Goal: Task Accomplishment & Management: Complete application form

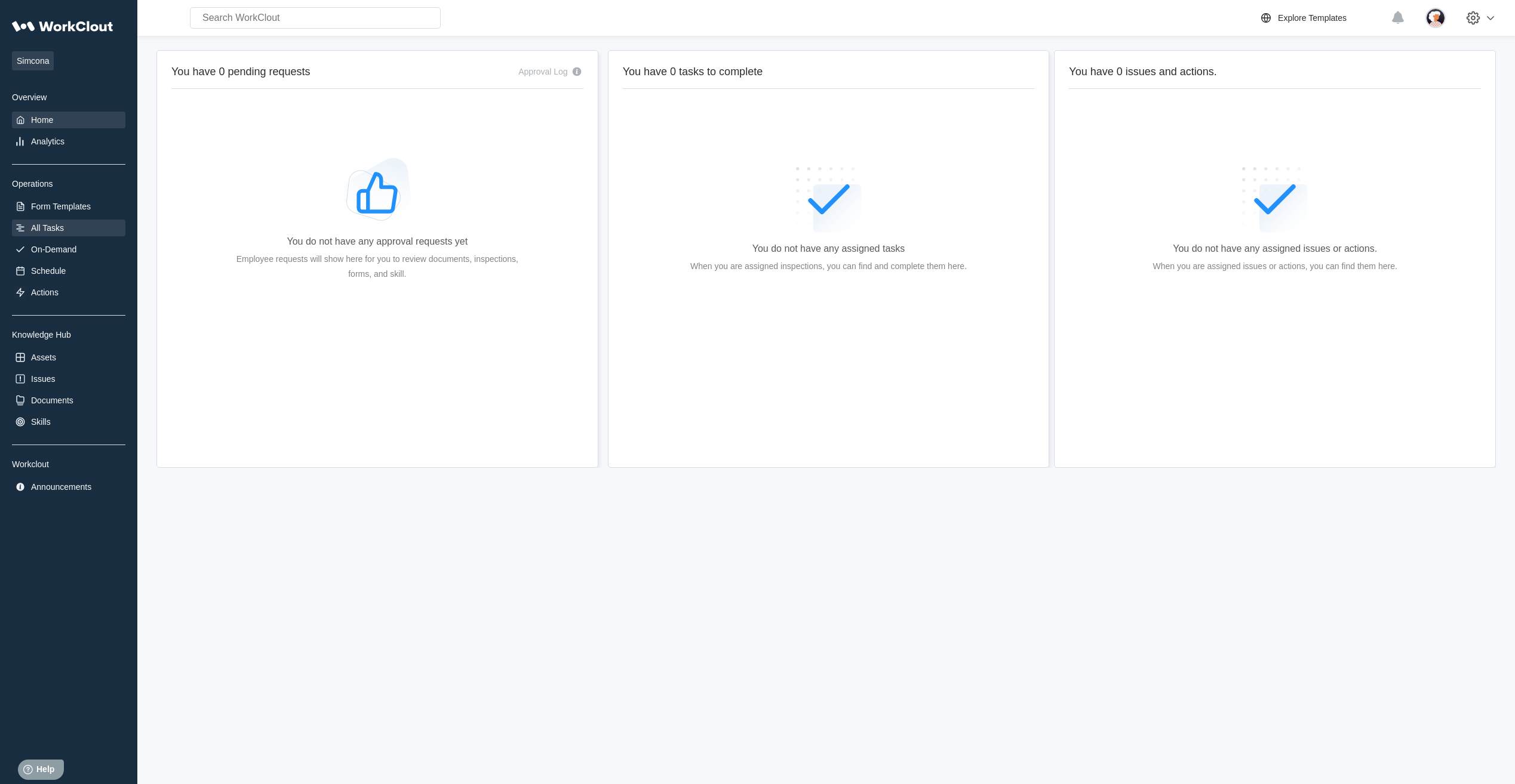
click at [46, 224] on div "All Tasks" at bounding box center [47, 227] width 33 height 10
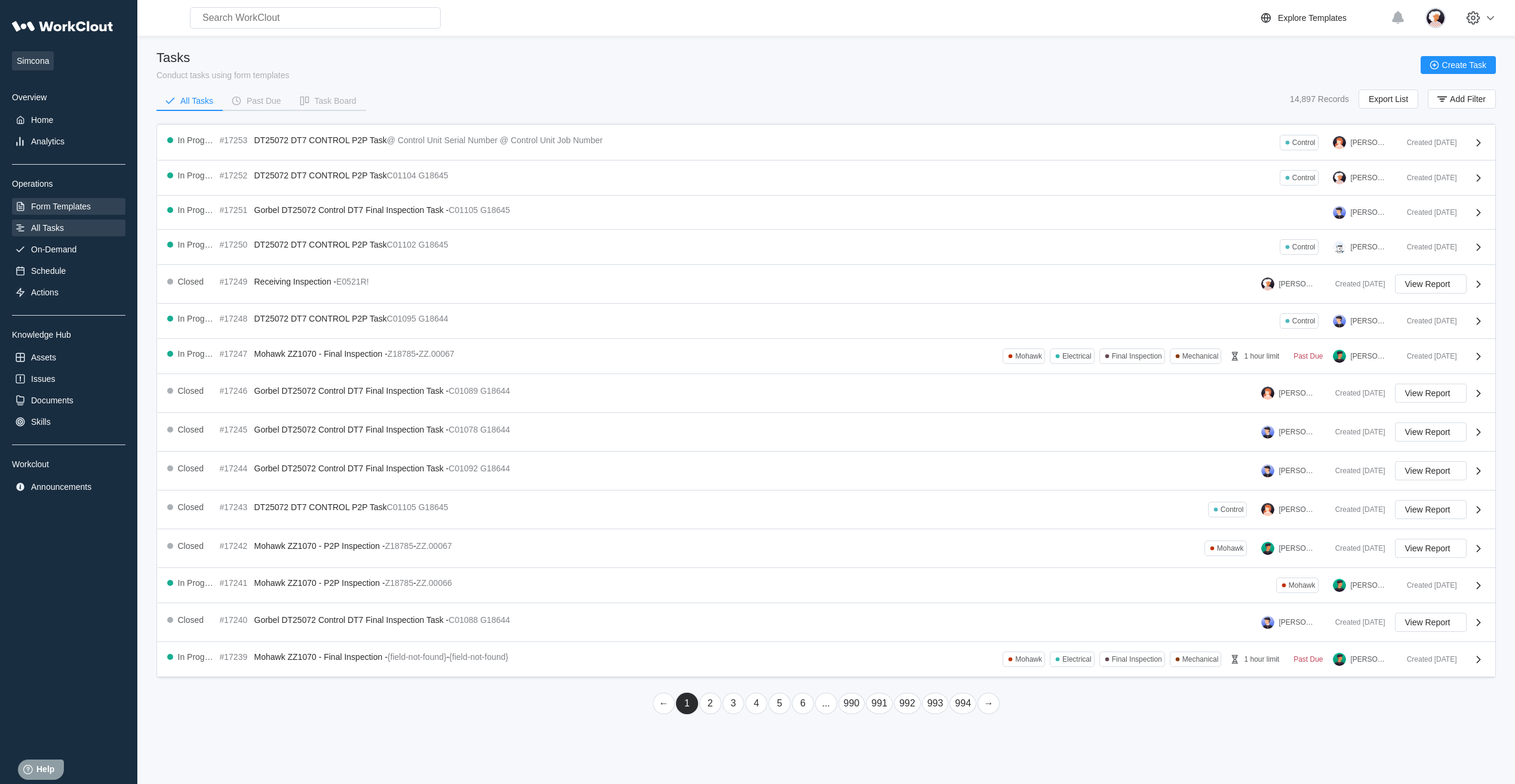
click at [28, 203] on div "Form Templates" at bounding box center [69, 206] width 114 height 17
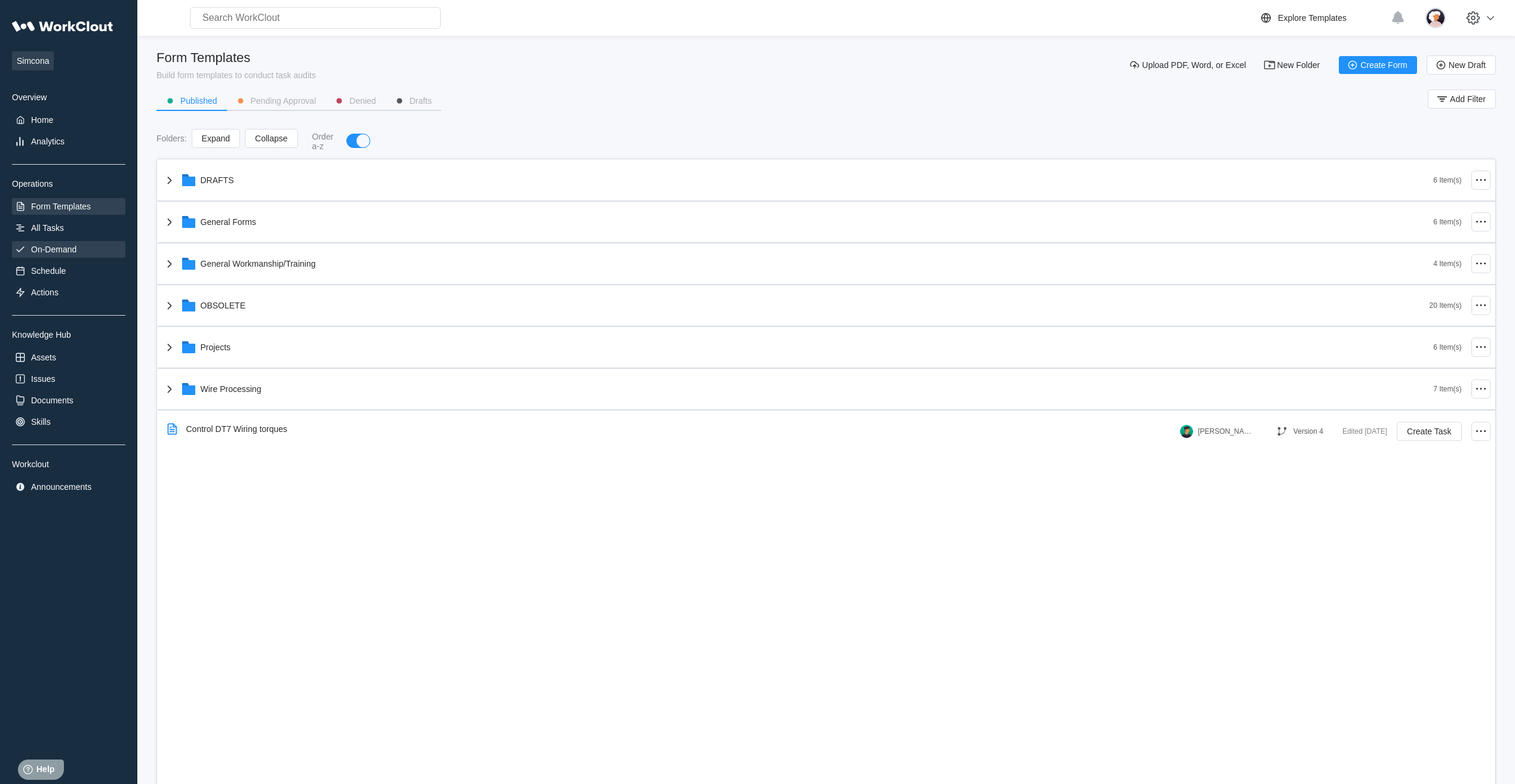
click at [55, 249] on div "On-Demand" at bounding box center [54, 249] width 46 height 10
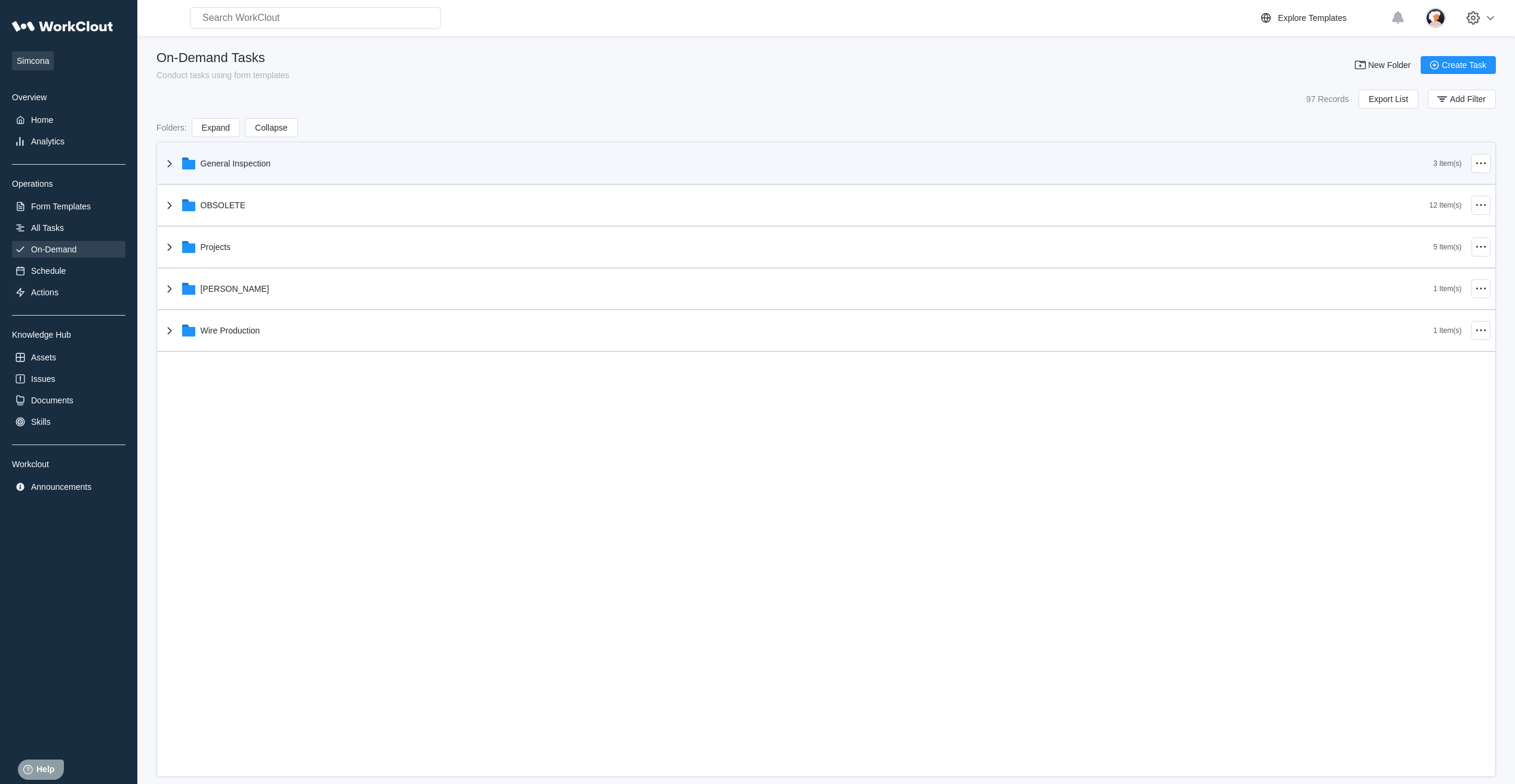
click at [195, 167] on icon at bounding box center [188, 163] width 14 height 14
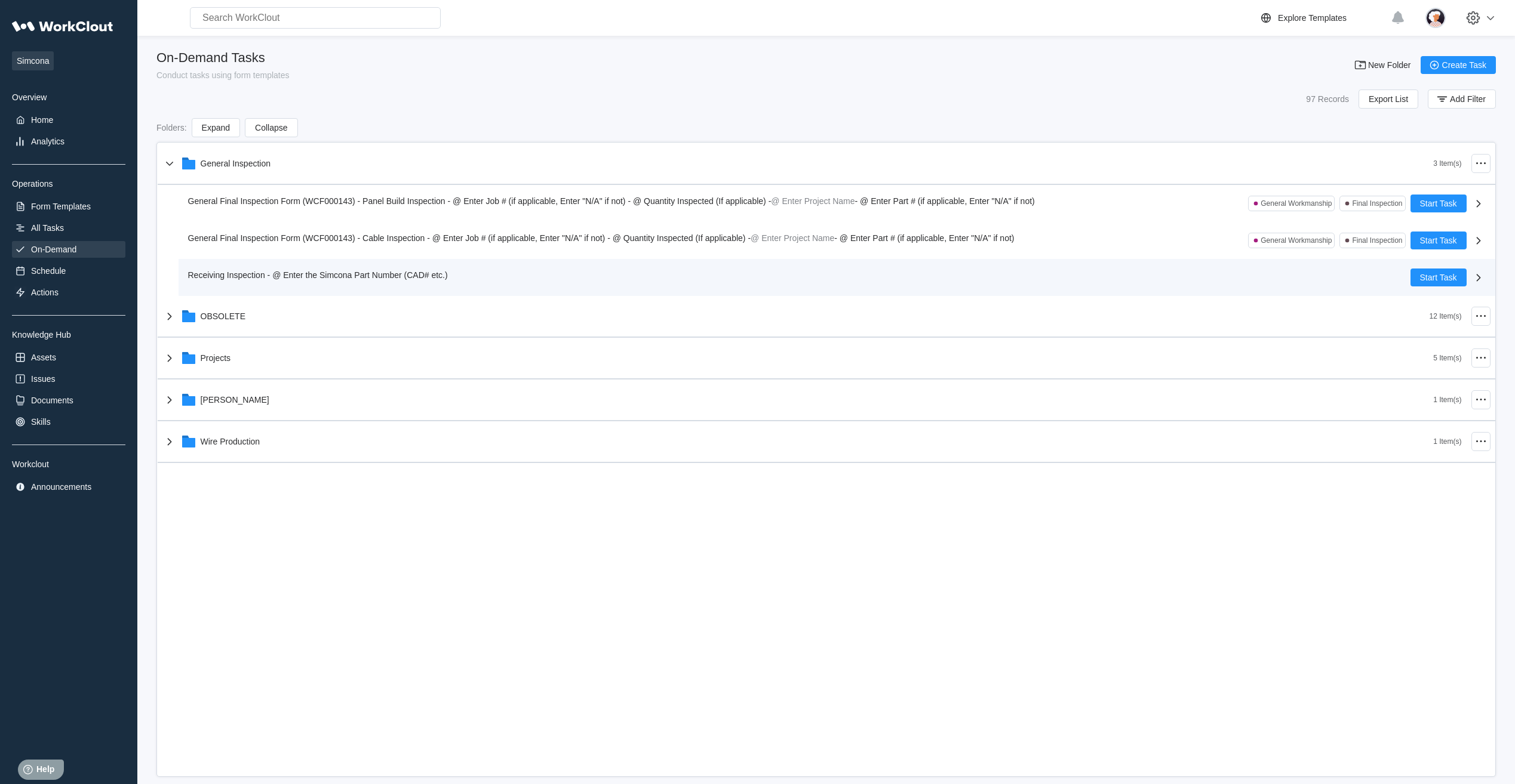
click at [201, 269] on div "Receiving Inspection - @ Enter the Simcona Part Number (CAD# etc.)" at bounding box center [320, 274] width 265 height 13
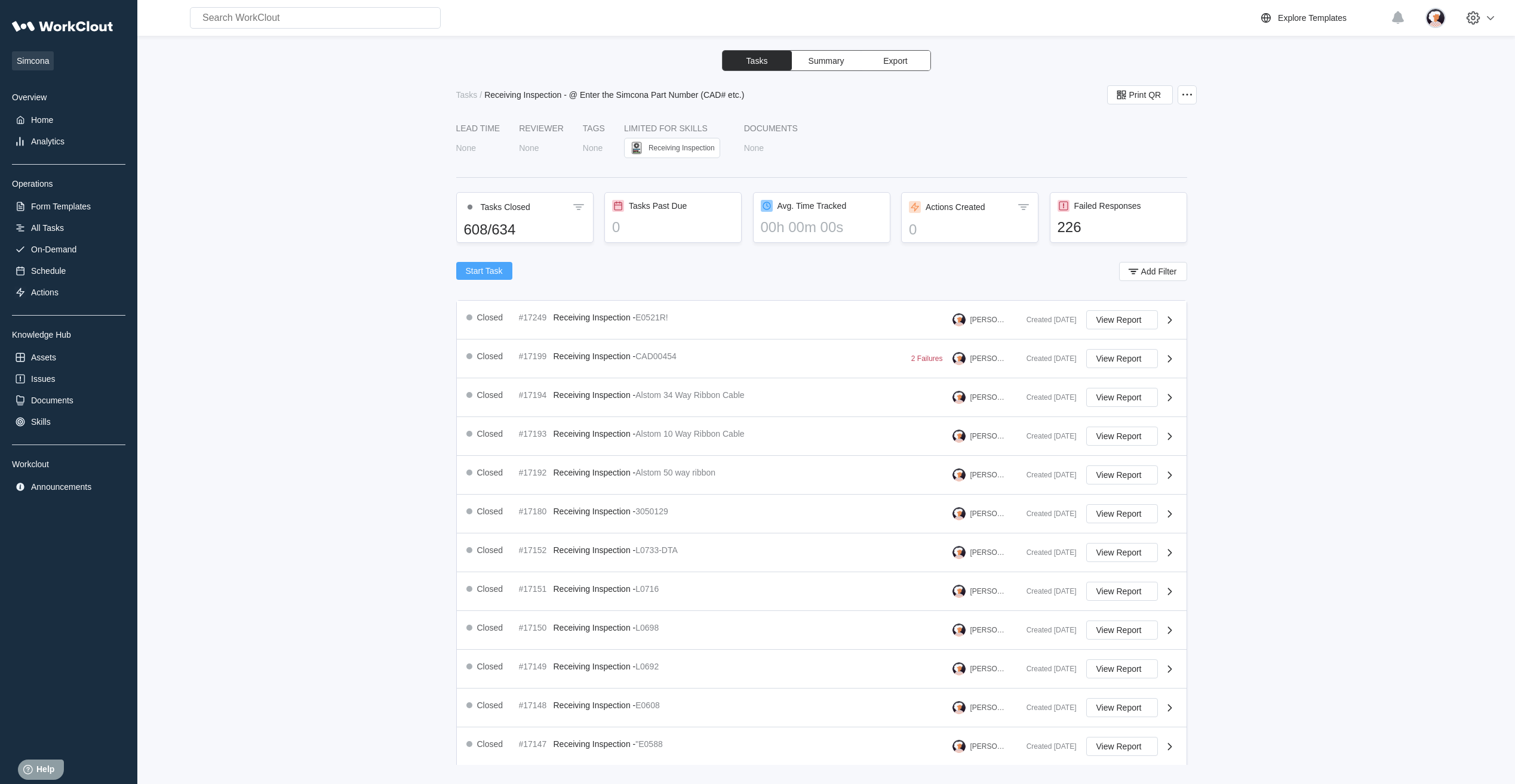
click at [507, 266] on button "Start Task" at bounding box center [484, 271] width 56 height 18
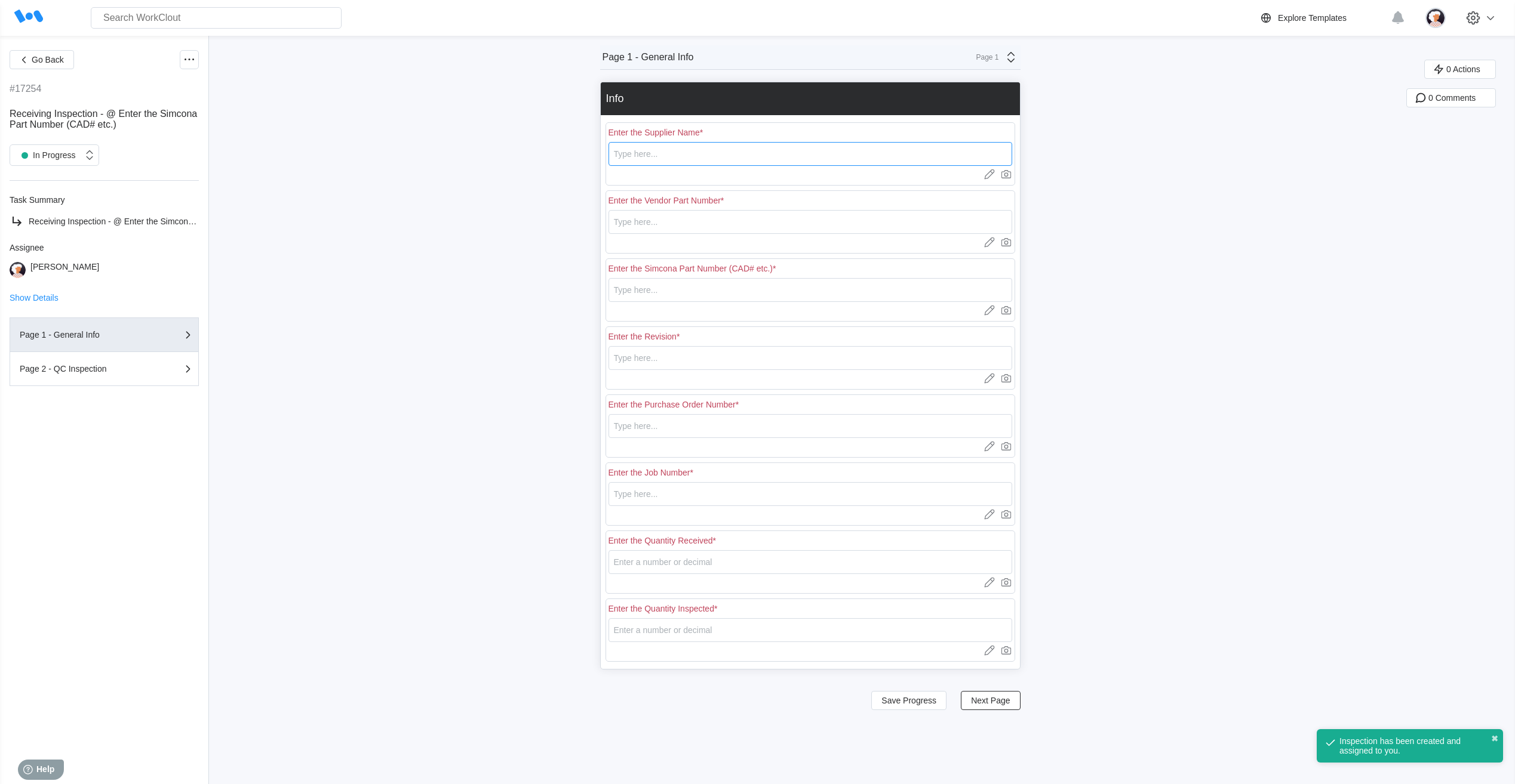
click at [630, 150] on input "text" at bounding box center [810, 153] width 404 height 24
type input "Arcturus"
click at [640, 226] on input "text" at bounding box center [810, 221] width 404 height 24
click at [706, 223] on input "VORS3-S PASC" at bounding box center [810, 221] width 404 height 24
type input "VORS3-S"
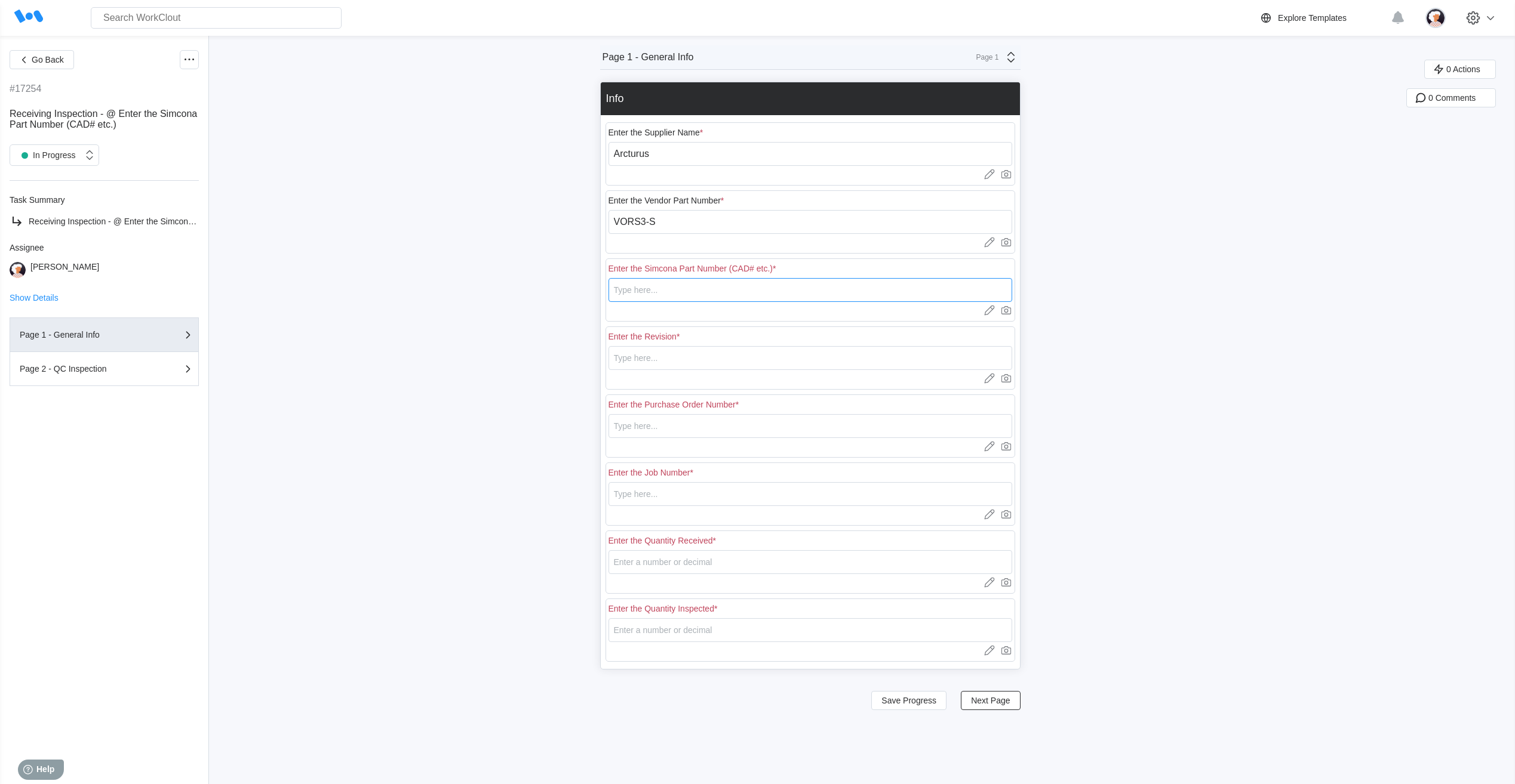
paste input "VORS3-S"
type input "VORS3-S"
type input "D"
click at [673, 423] on input "text" at bounding box center [810, 425] width 404 height 24
type input "18154"
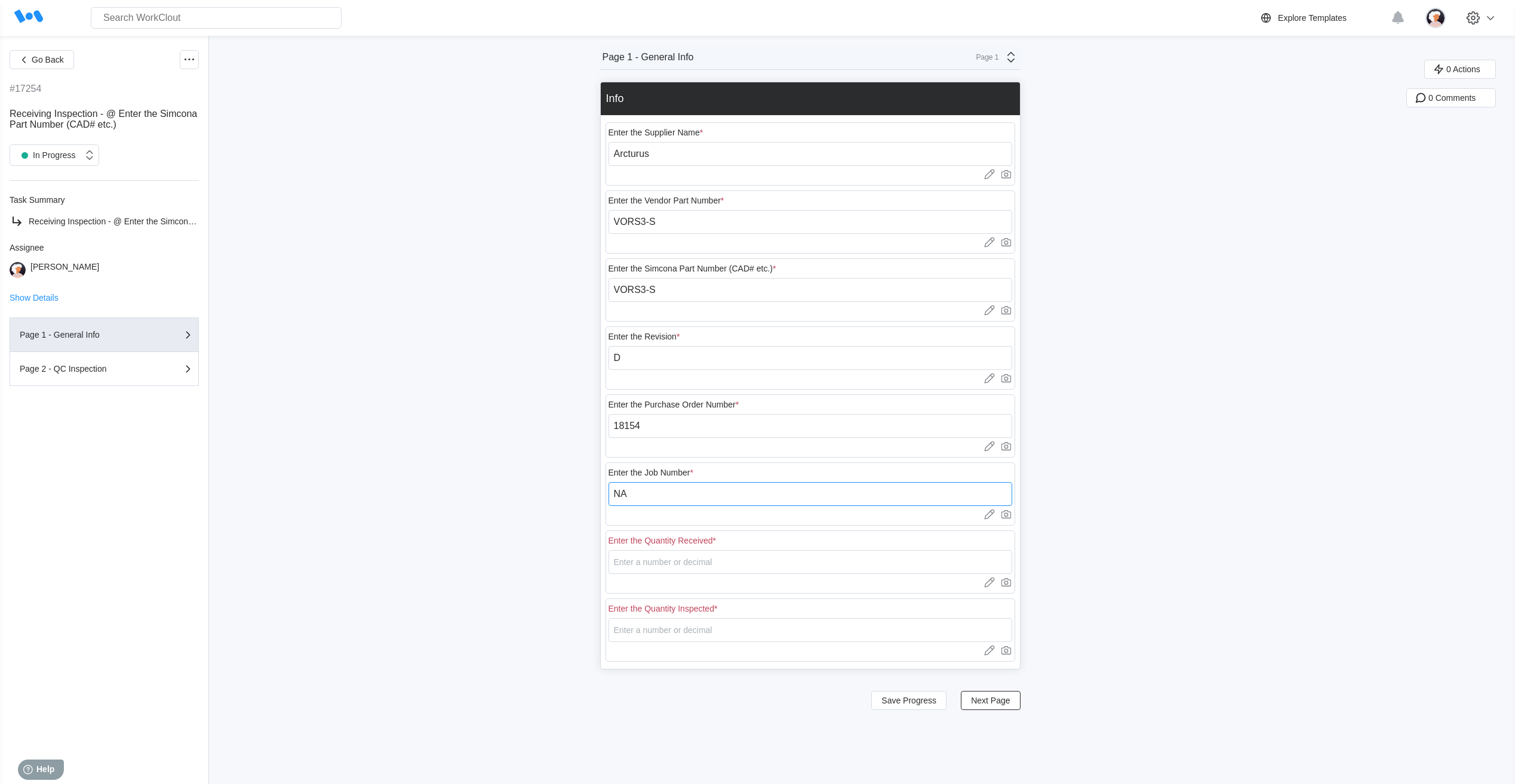
type input "NA"
type input "13"
type input "1"
click at [1001, 698] on span "Next Page" at bounding box center [990, 701] width 39 height 8
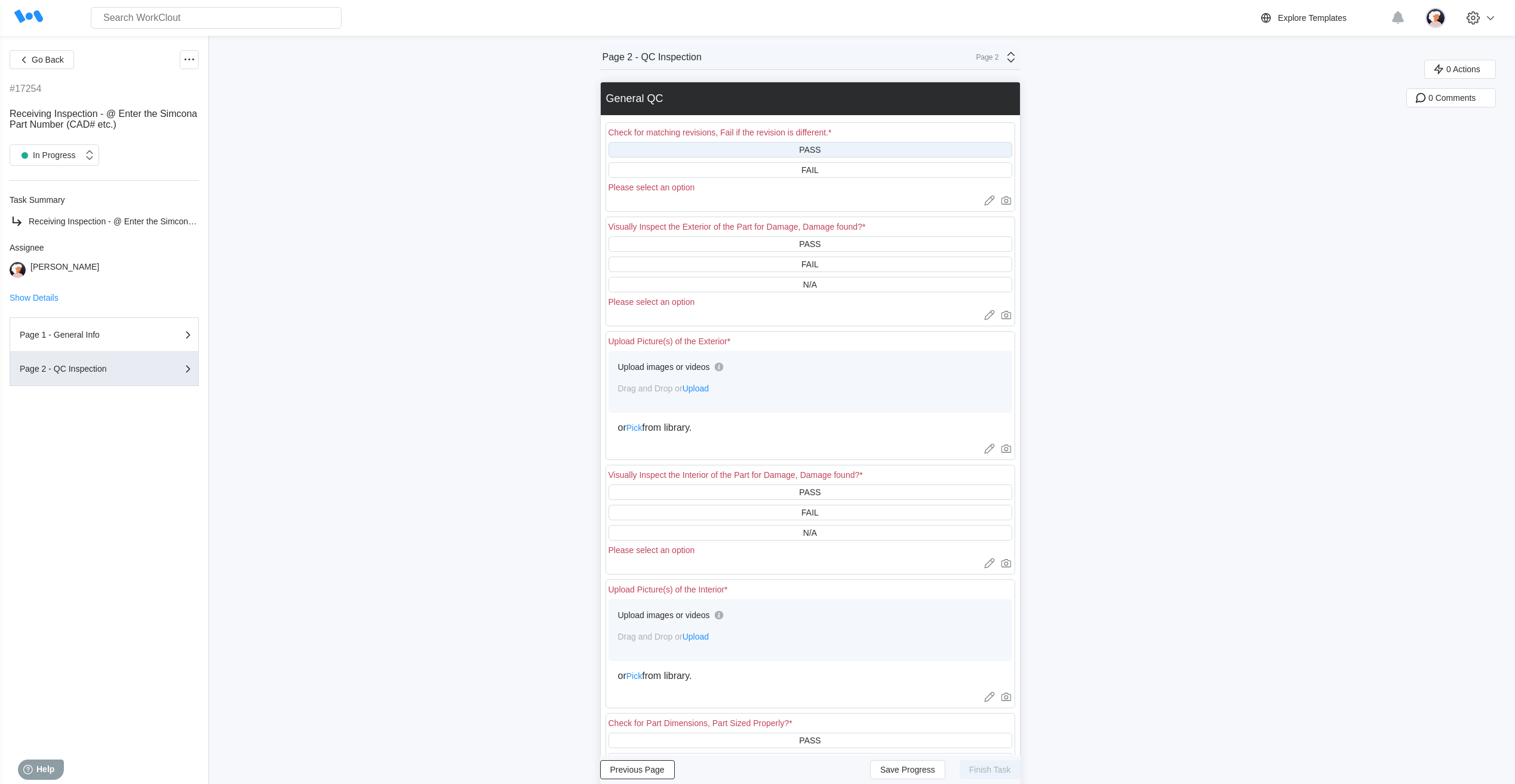
click at [780, 148] on div "PASS" at bounding box center [810, 149] width 404 height 15
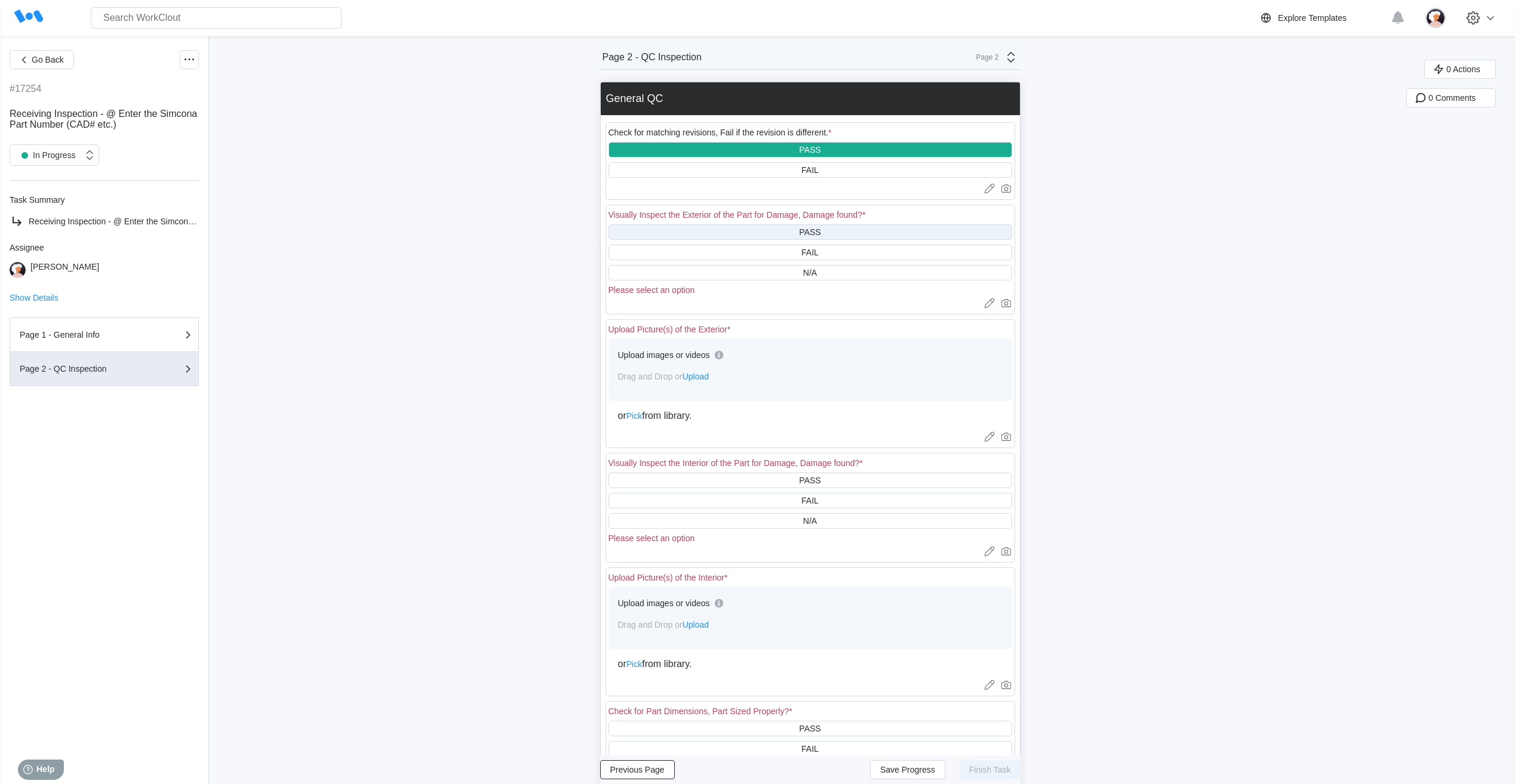
click at [774, 230] on div "PASS" at bounding box center [810, 232] width 404 height 15
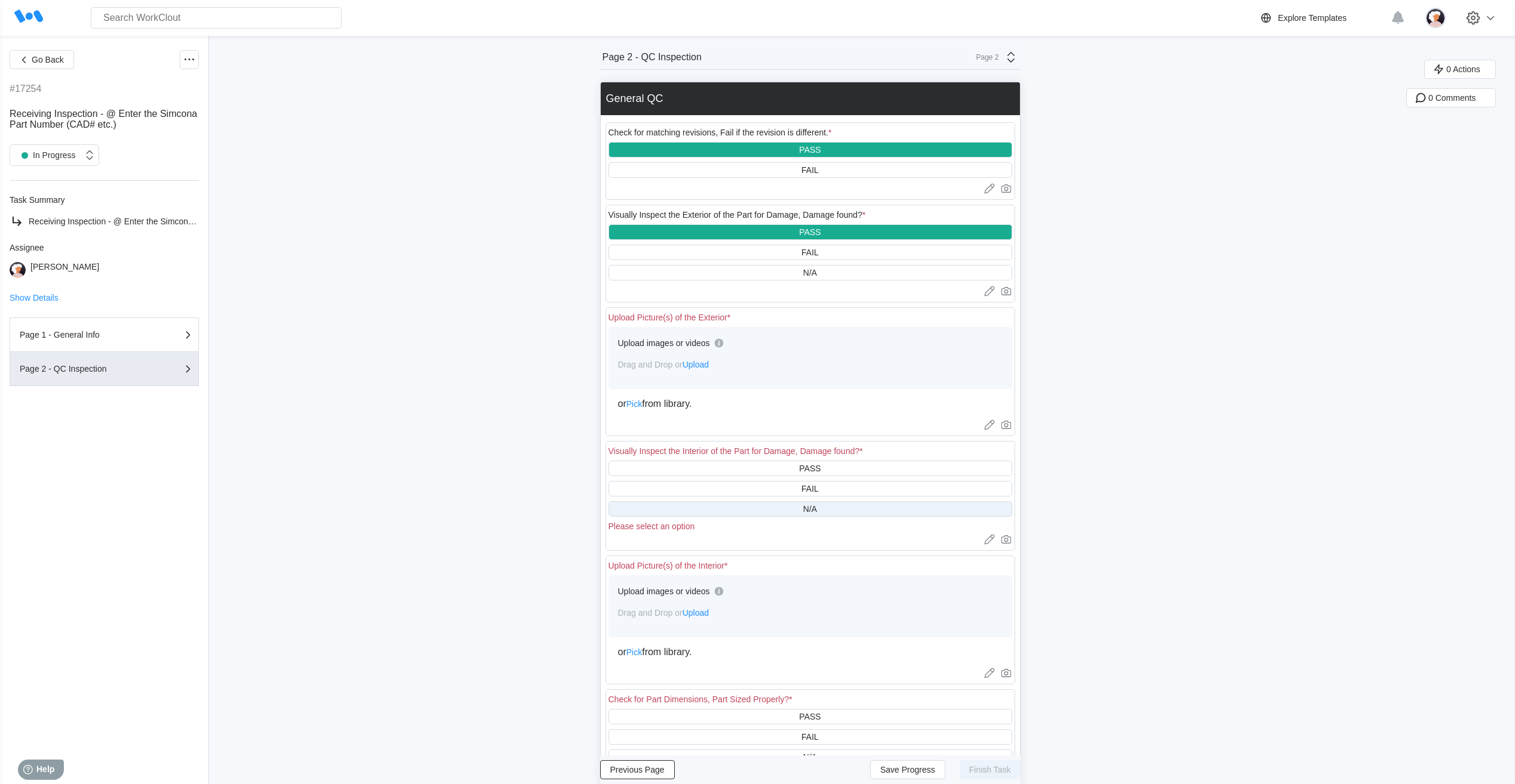
click at [726, 507] on div "N/A" at bounding box center [810, 509] width 404 height 15
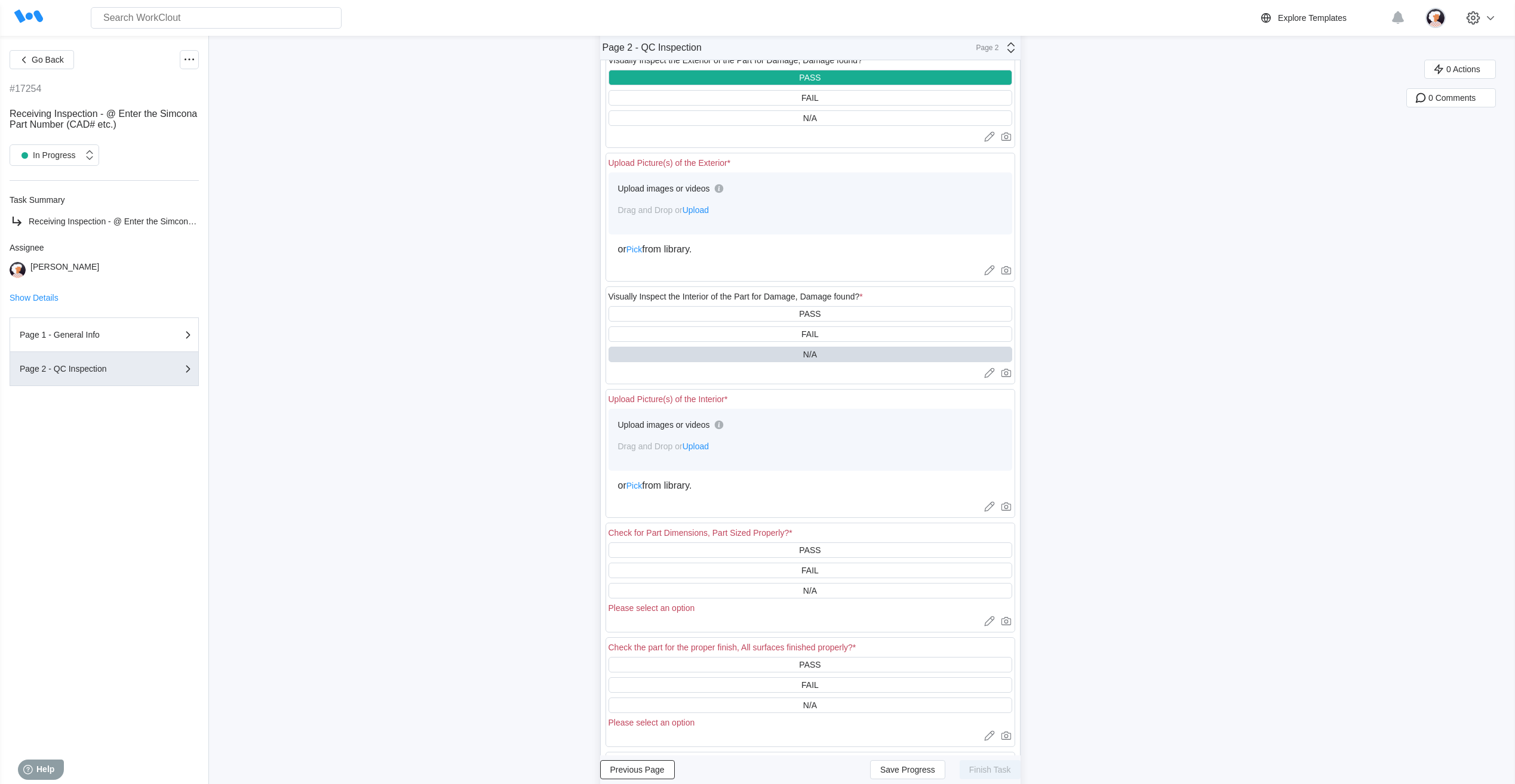
scroll to position [179, 0]
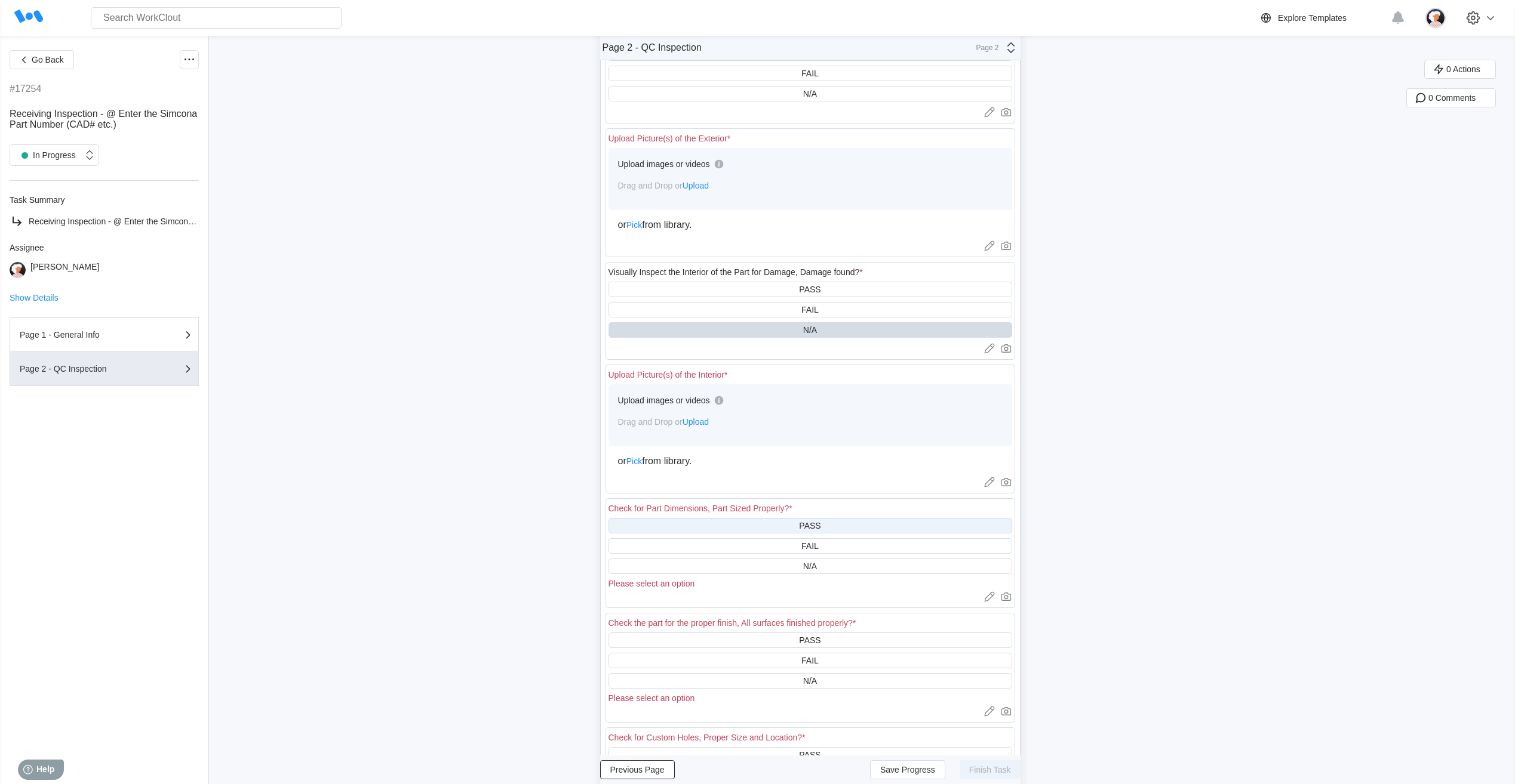
click at [727, 526] on div "PASS" at bounding box center [810, 525] width 404 height 15
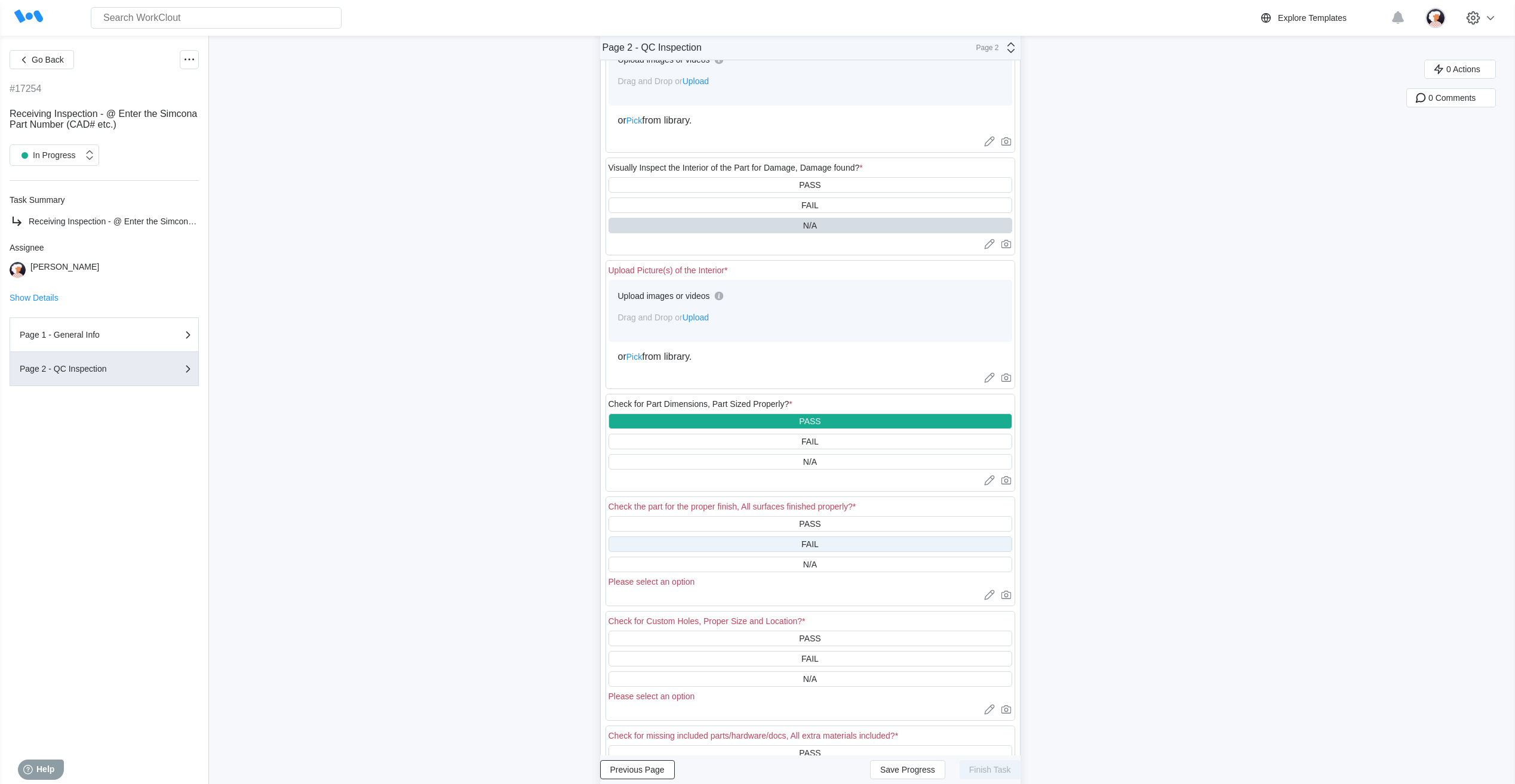
scroll to position [299, 0]
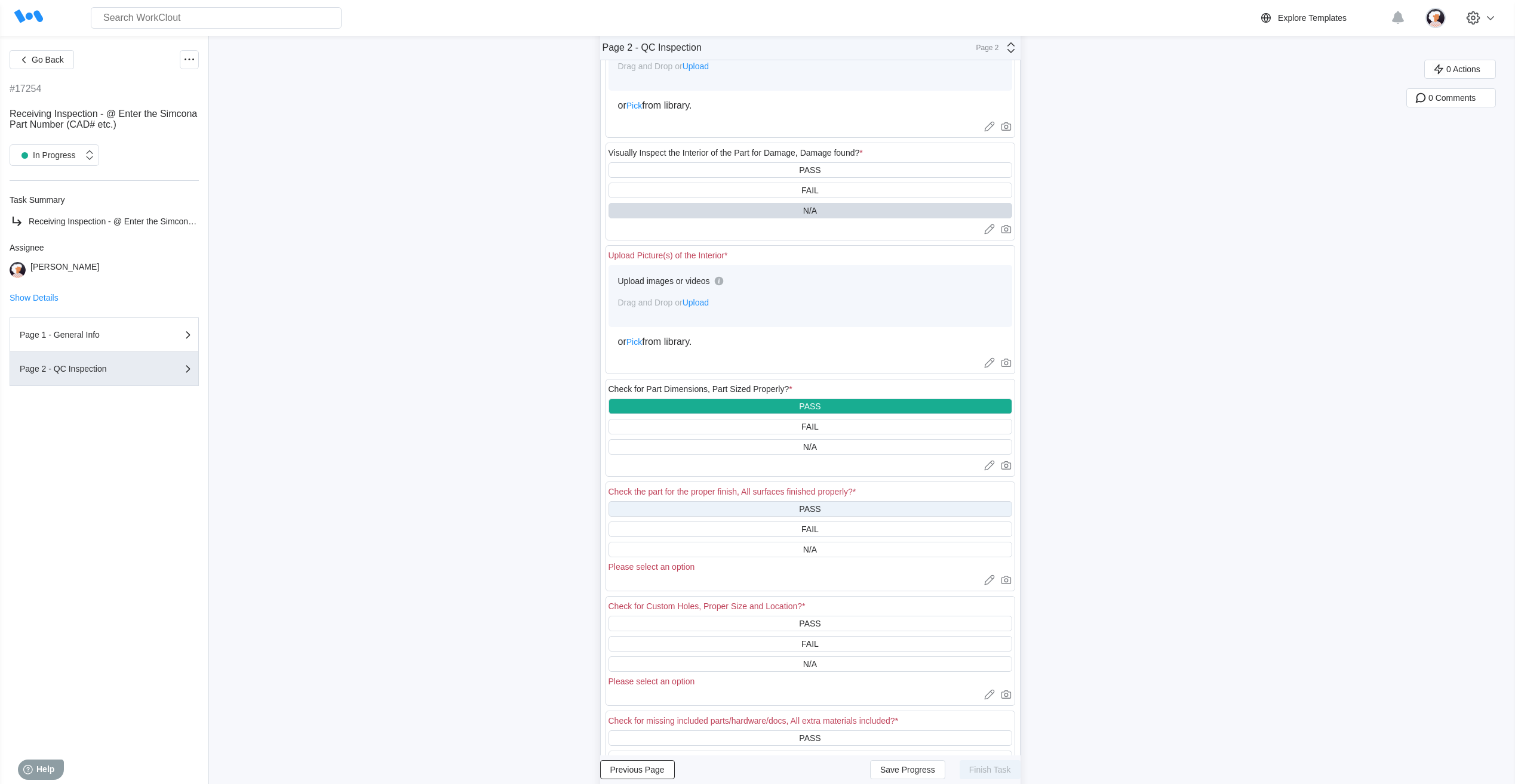
click at [724, 516] on div "PASS" at bounding box center [810, 509] width 404 height 15
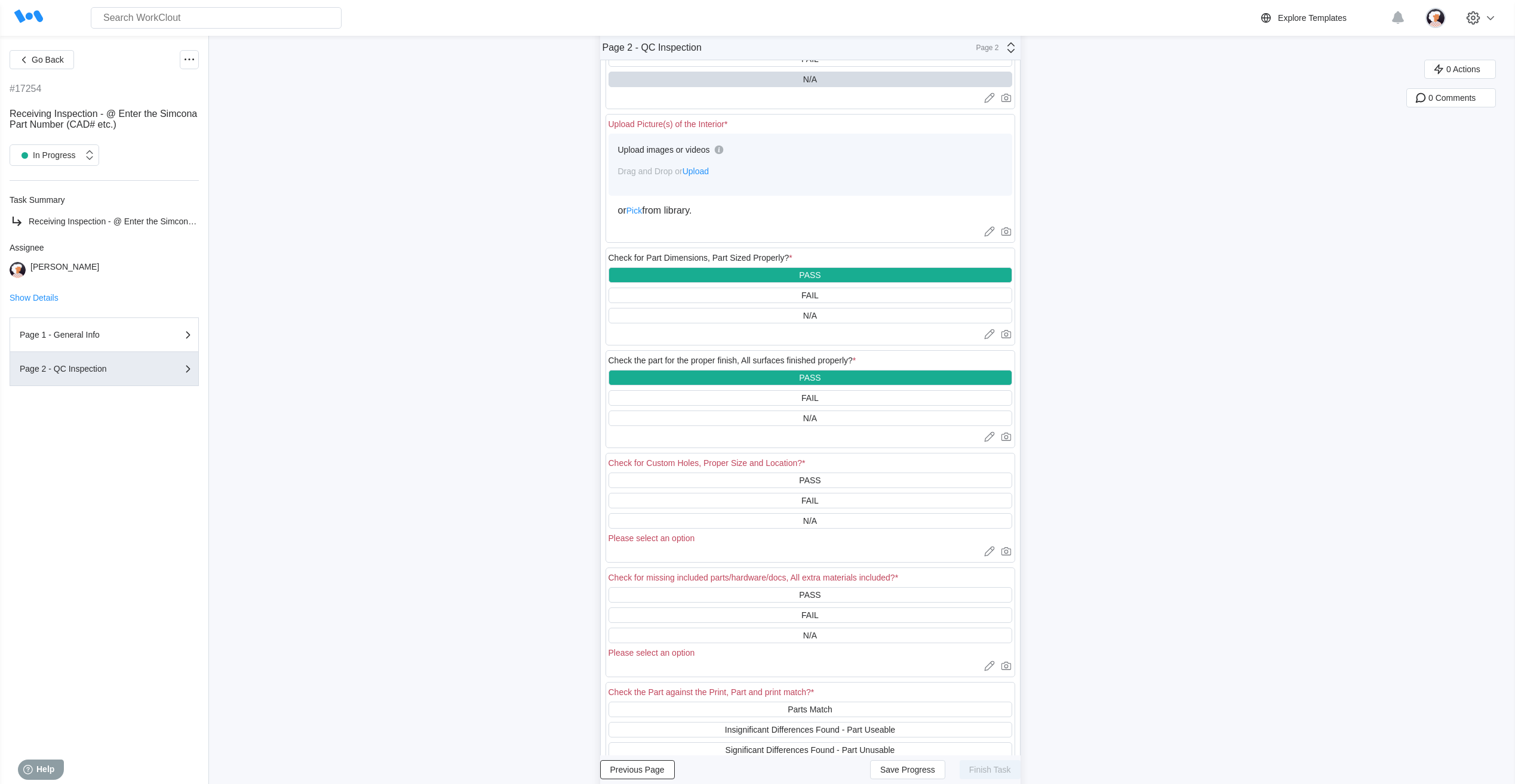
scroll to position [478, 0]
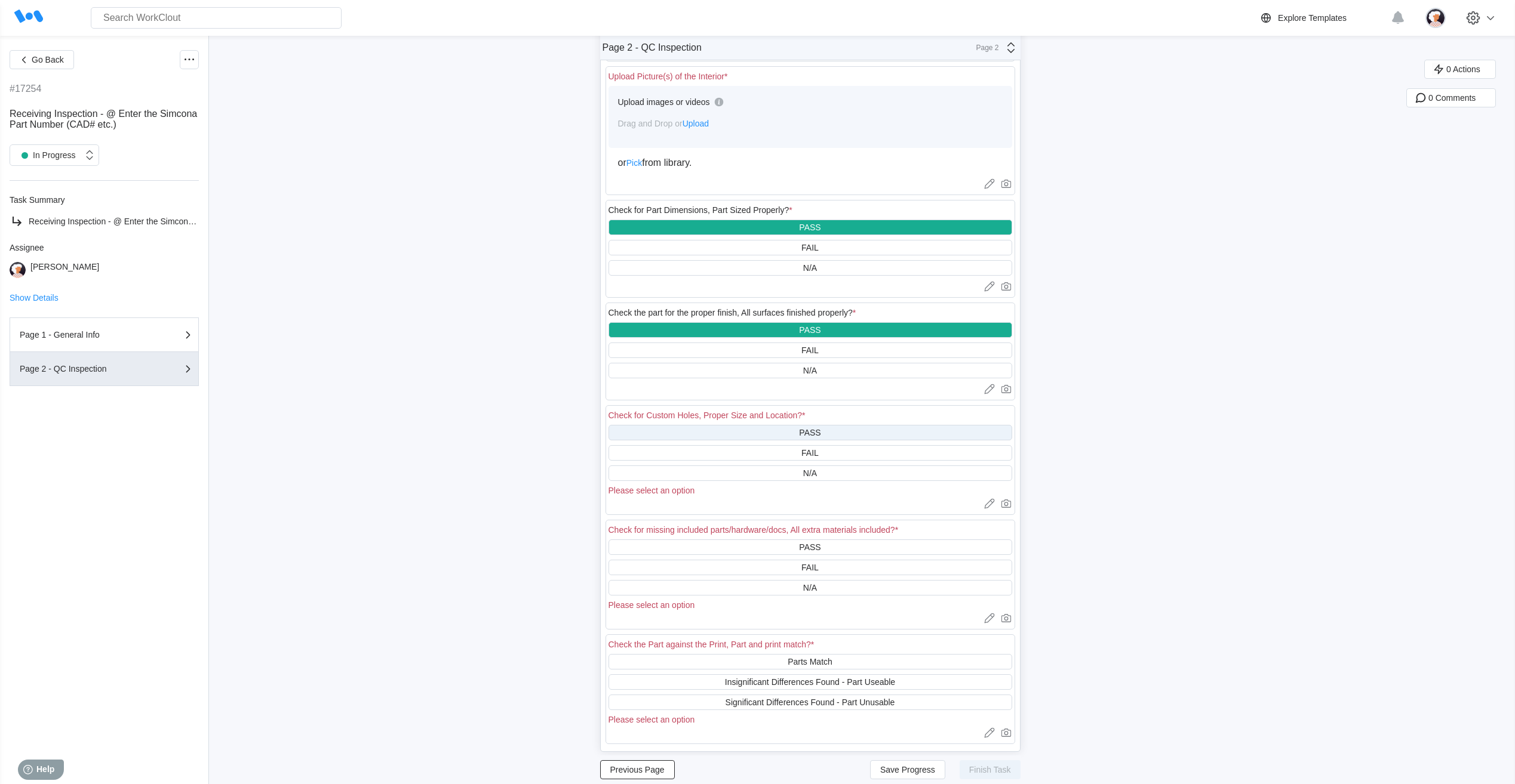
click at [709, 437] on div "PASS" at bounding box center [810, 433] width 404 height 15
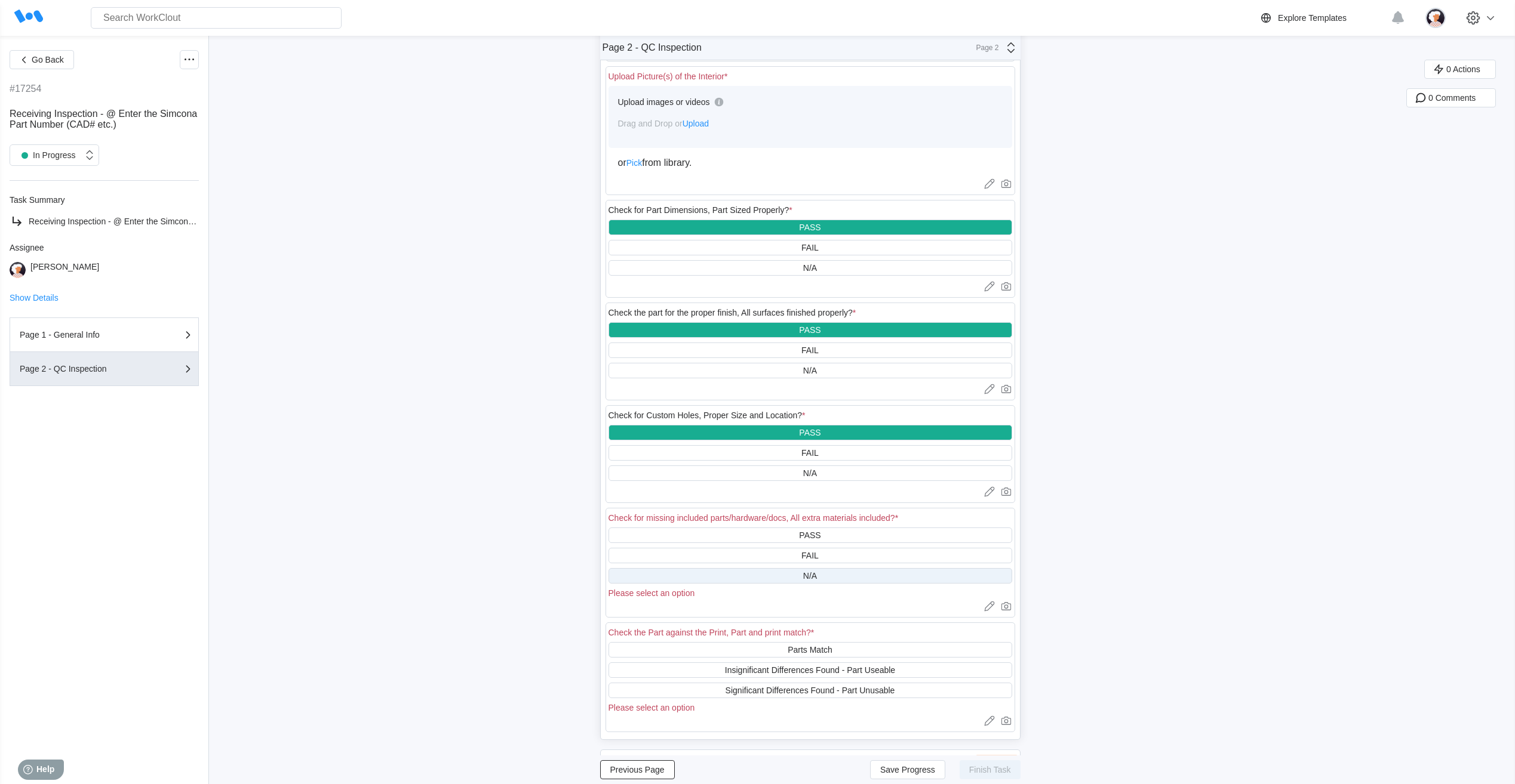
click at [706, 576] on div "N/A" at bounding box center [810, 575] width 404 height 15
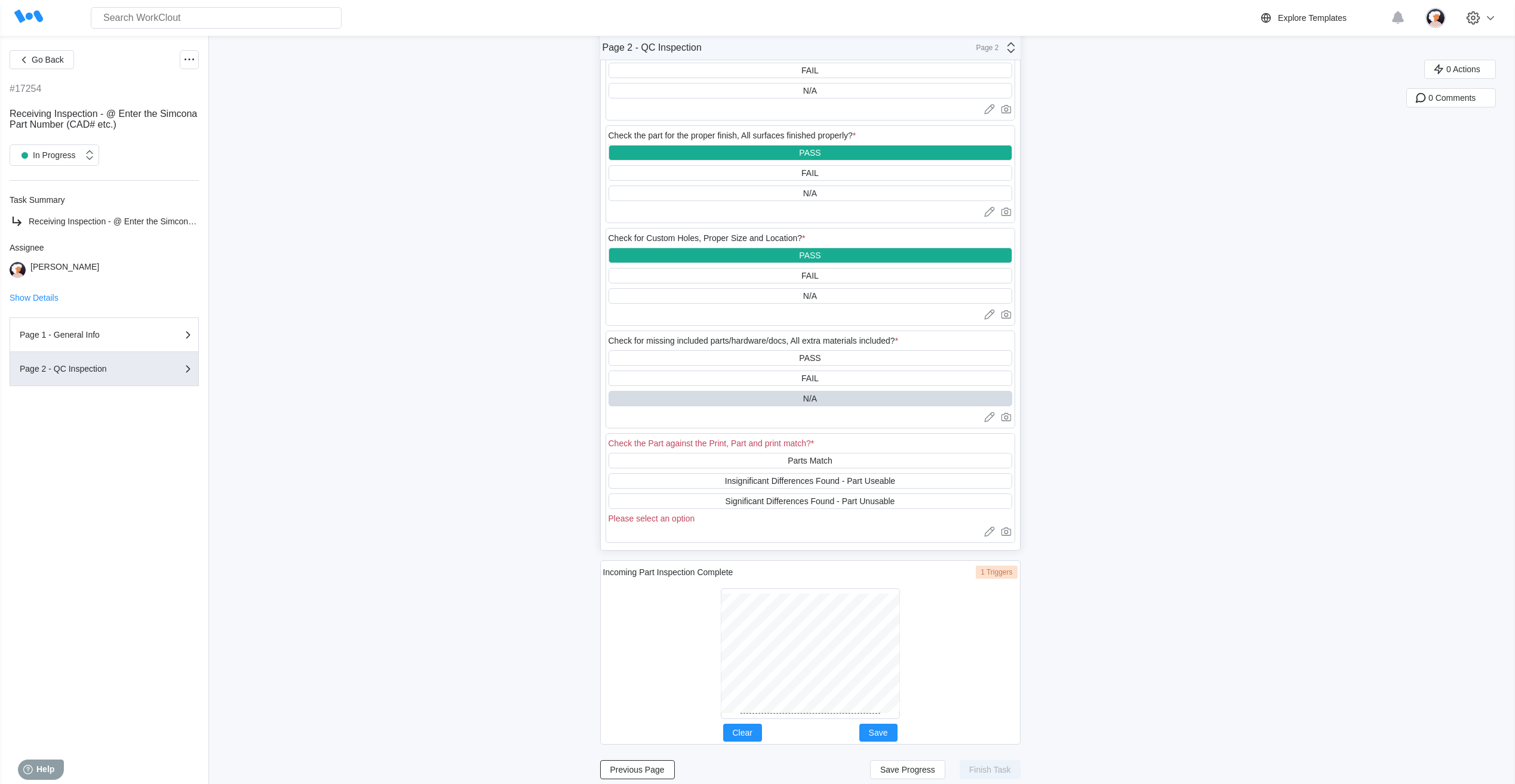
scroll to position [657, 0]
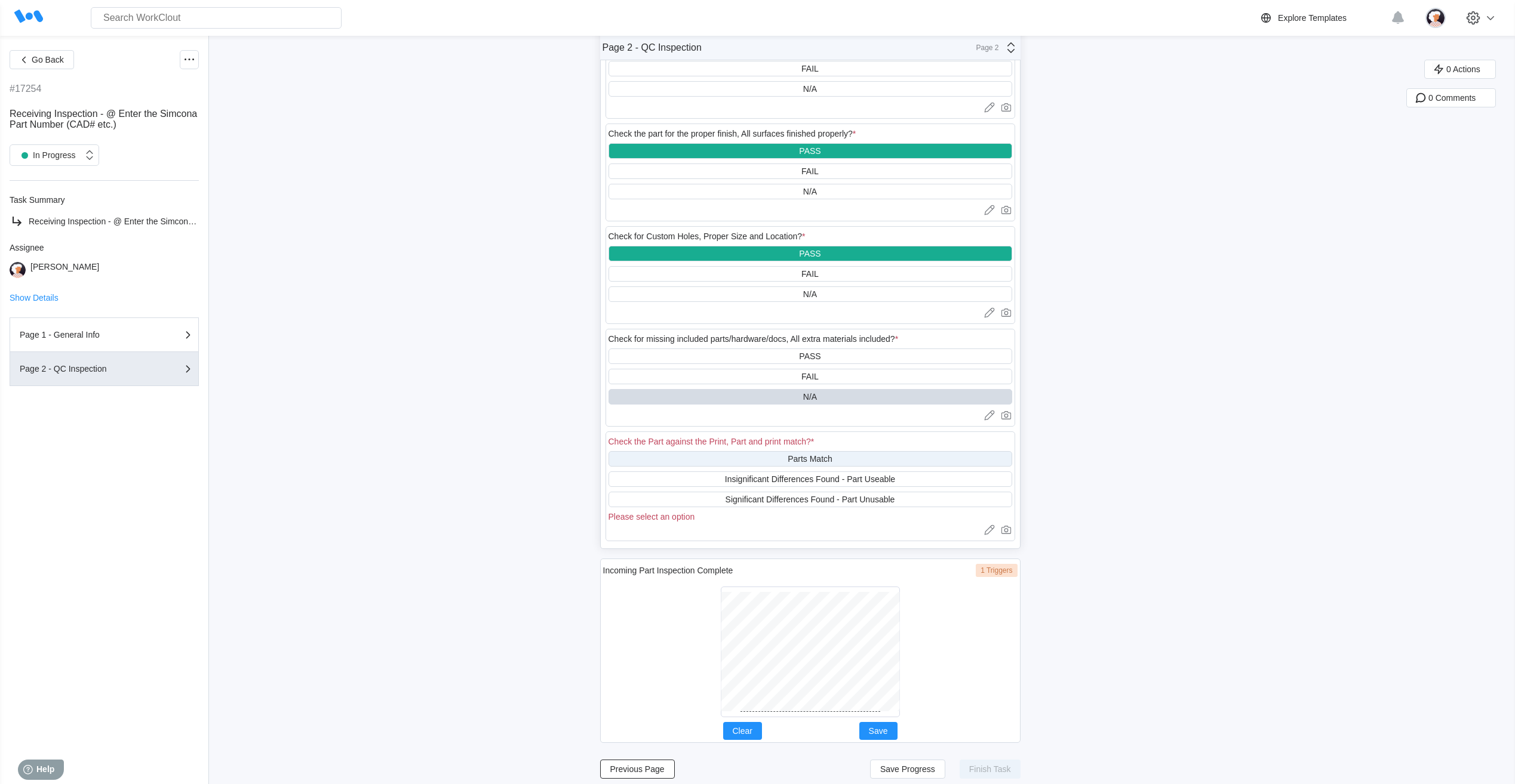
click at [718, 461] on div "Parts Match" at bounding box center [810, 459] width 404 height 15
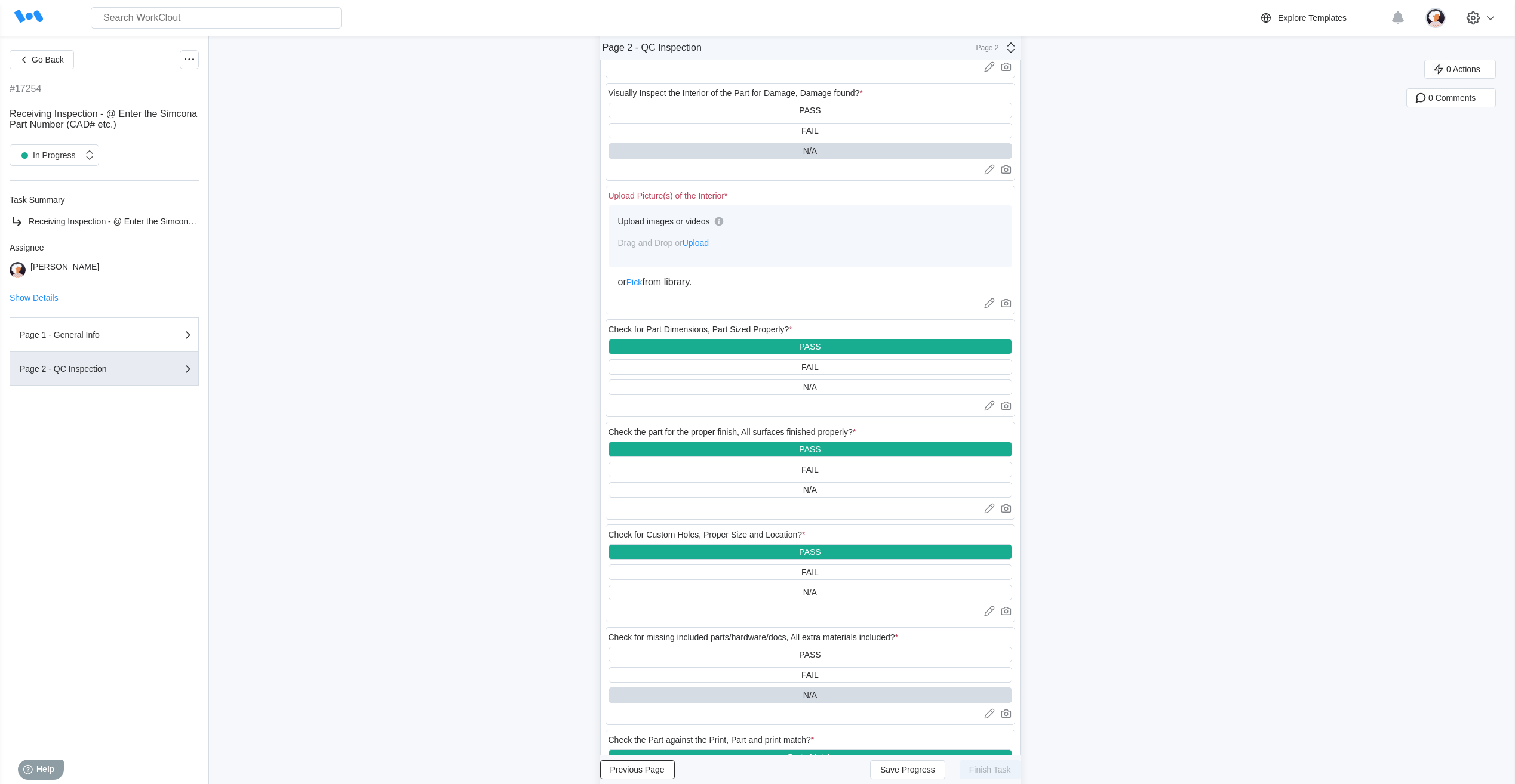
scroll to position [654, 0]
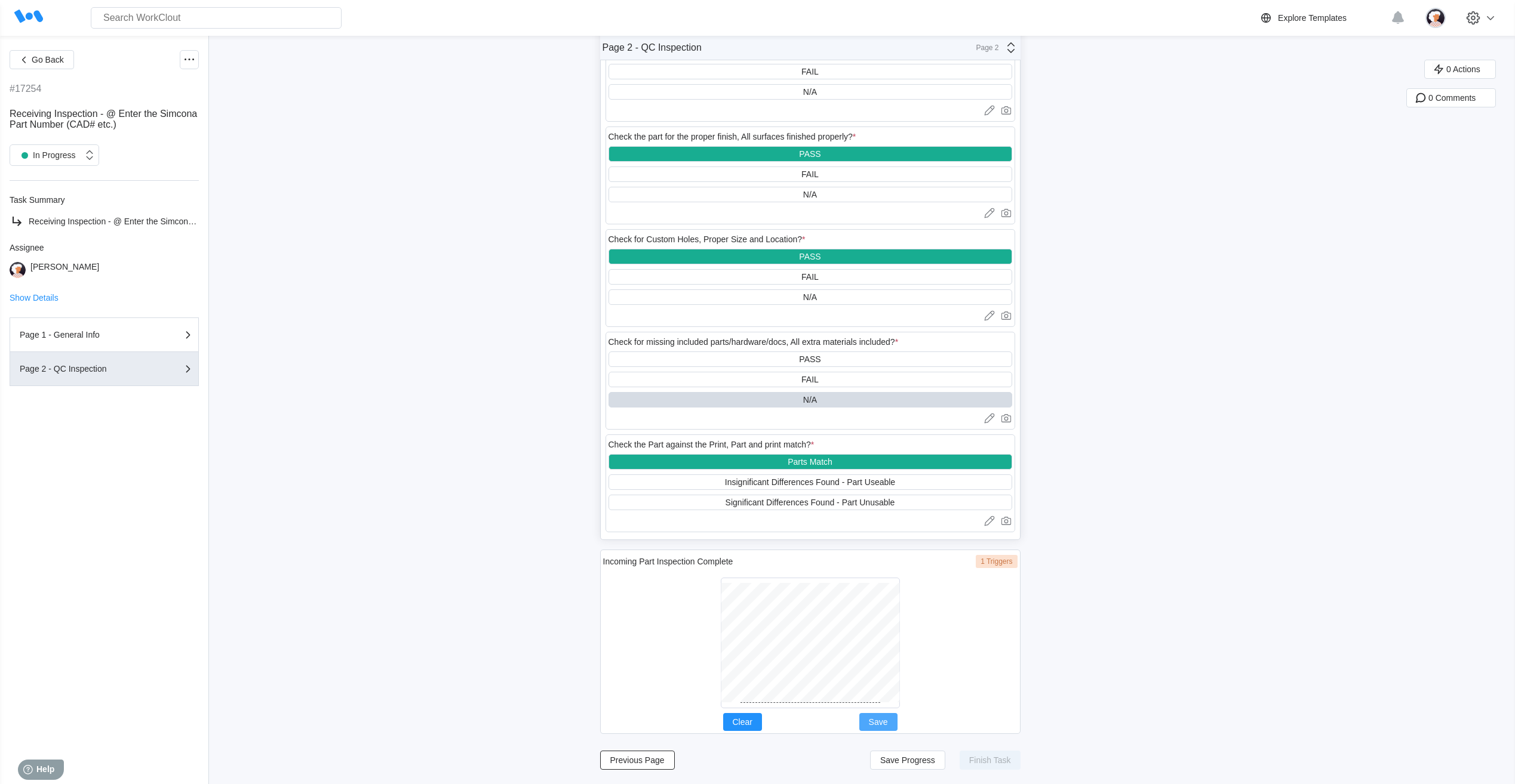
click at [887, 723] on span "Save" at bounding box center [878, 722] width 19 height 8
click at [894, 767] on button "Save Progress" at bounding box center [907, 760] width 75 height 19
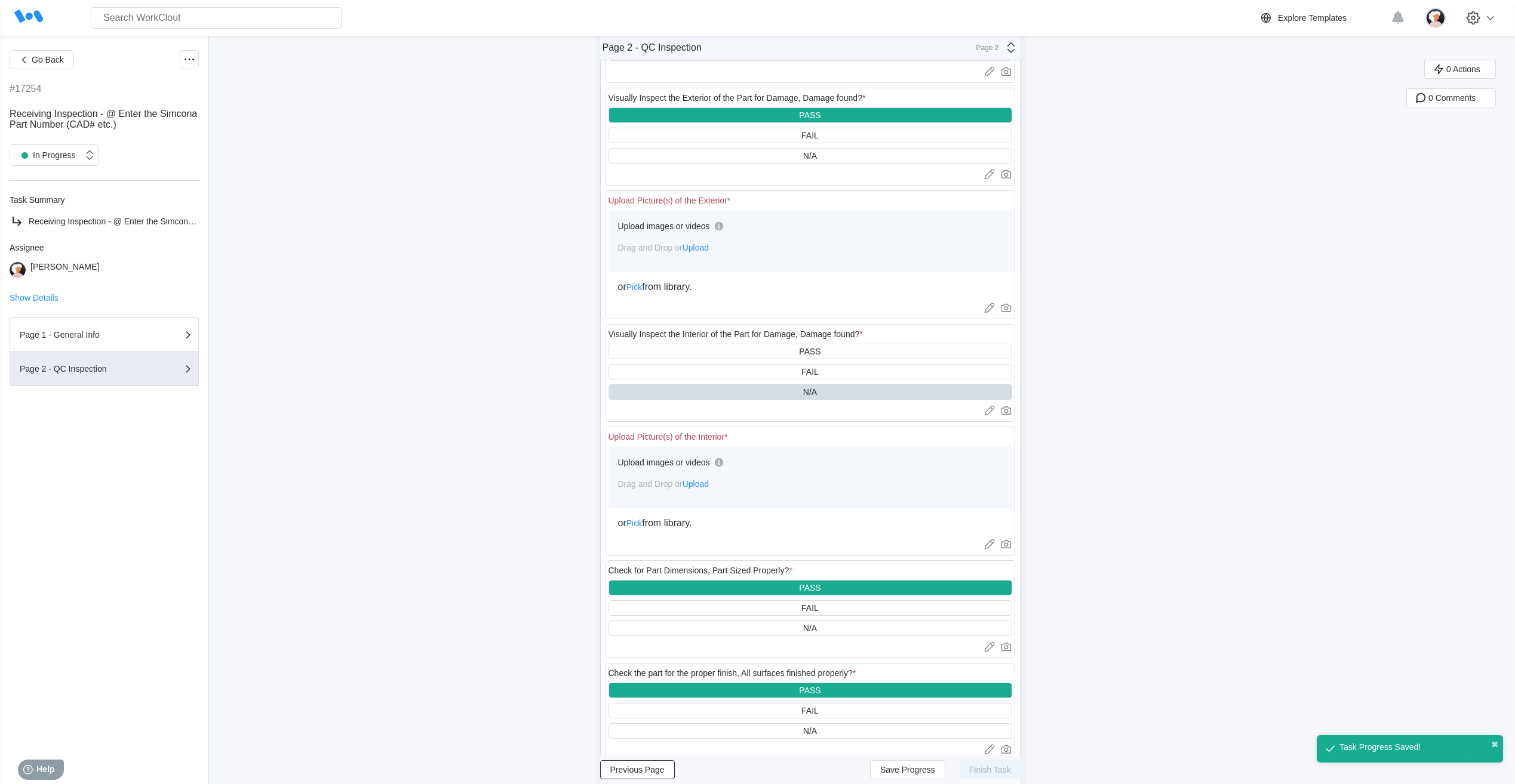
scroll to position [0, 0]
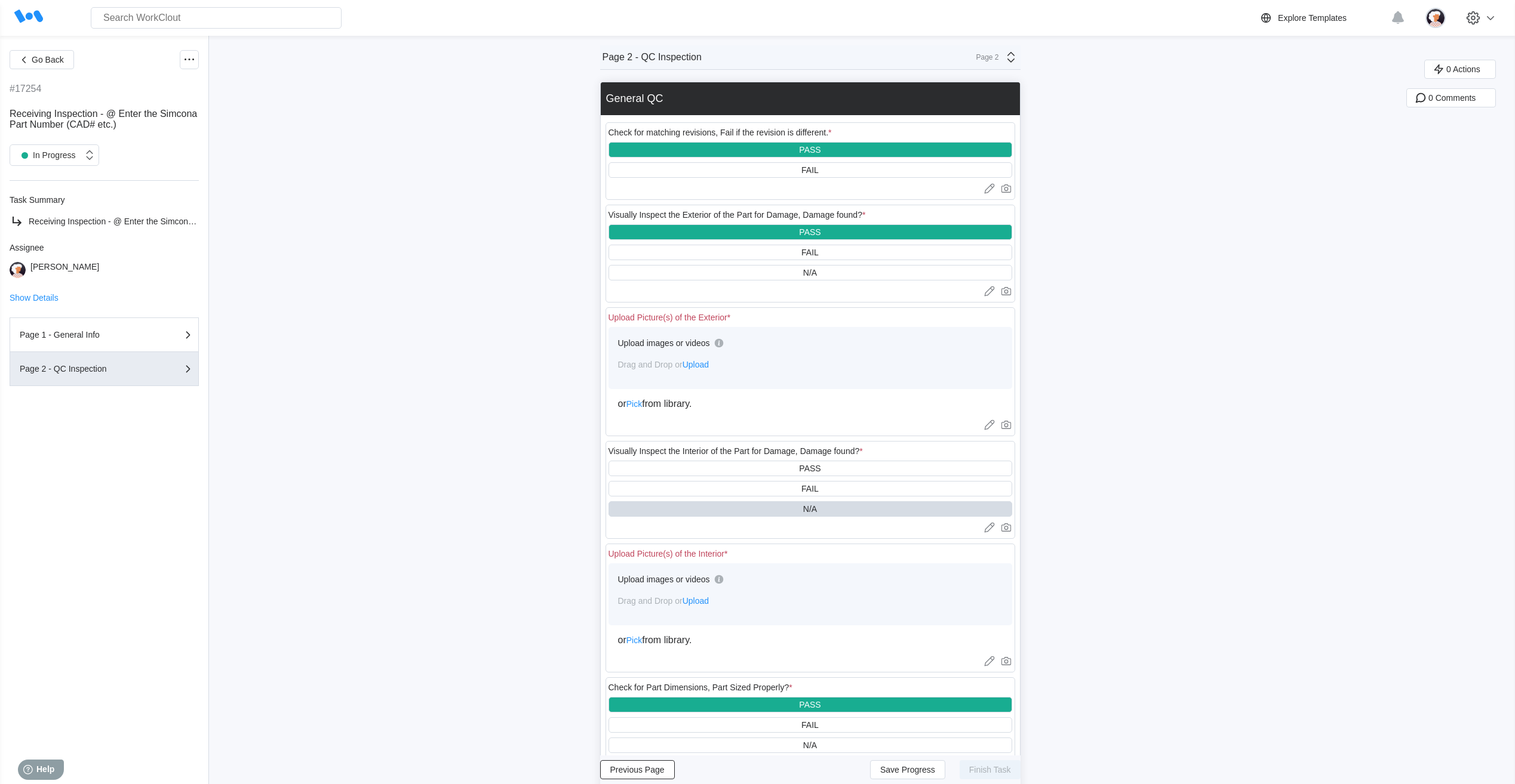
click at [702, 367] on span "Upload" at bounding box center [696, 365] width 27 height 10
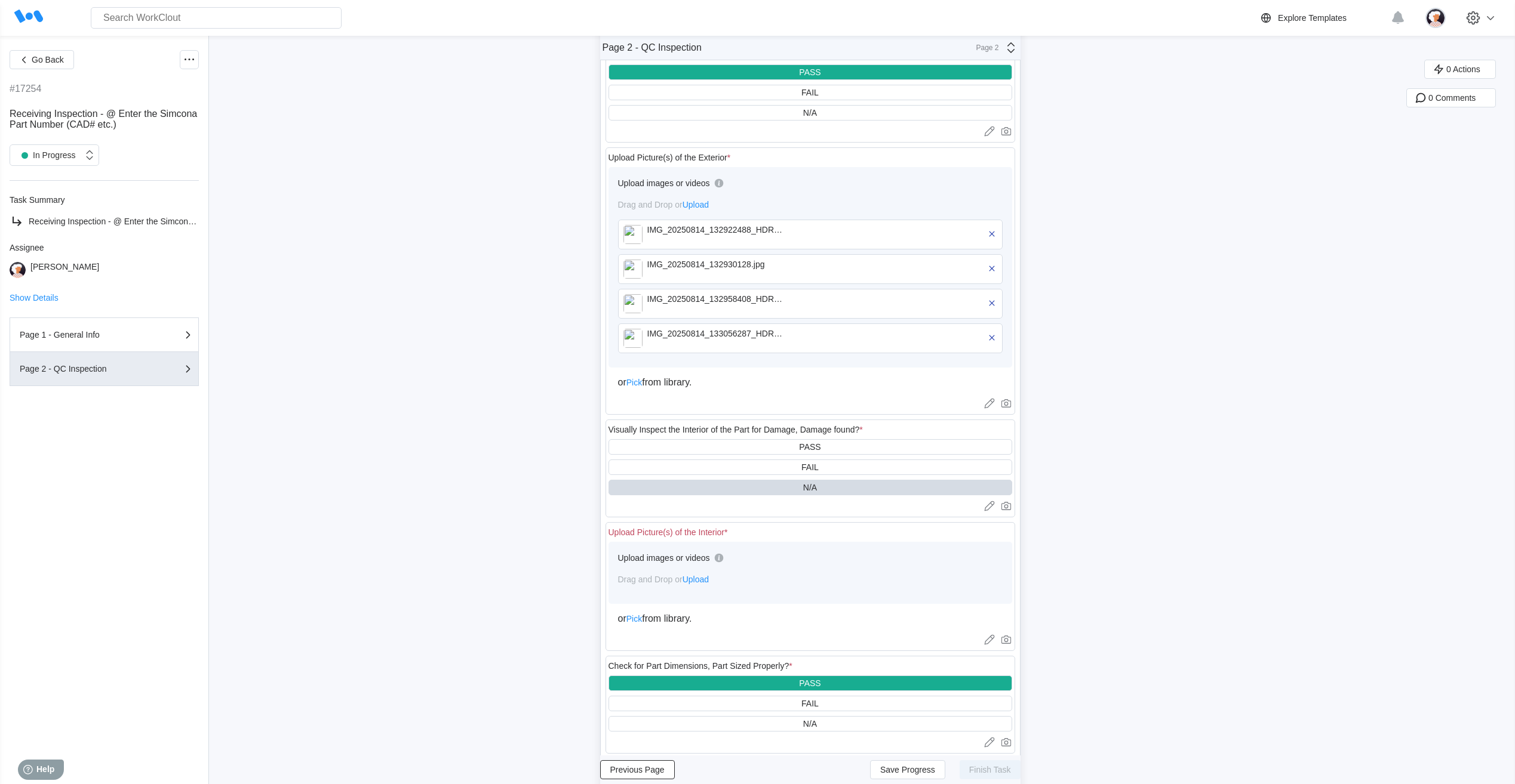
scroll to position [179, 0]
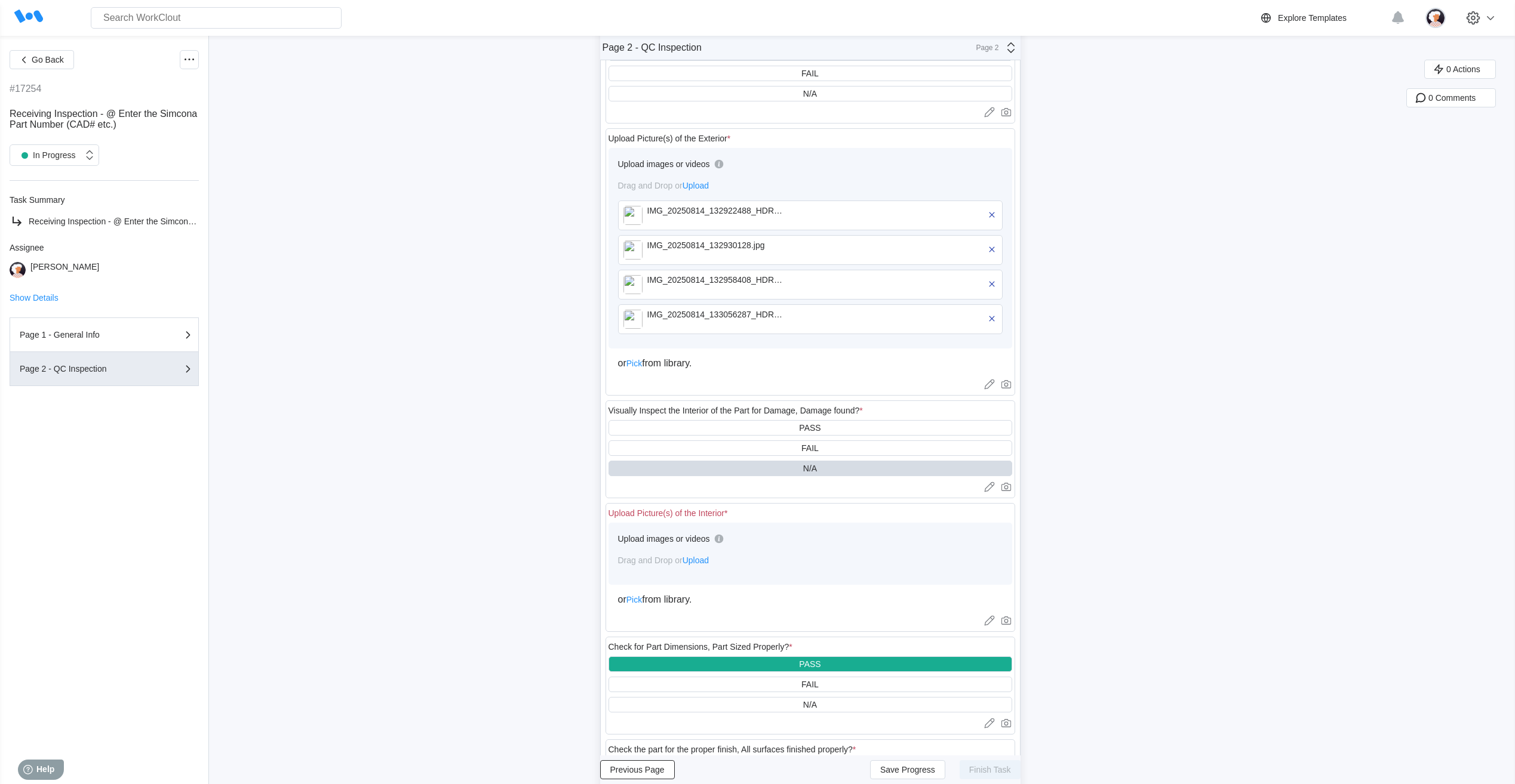
click at [698, 561] on span "Upload" at bounding box center [696, 560] width 27 height 10
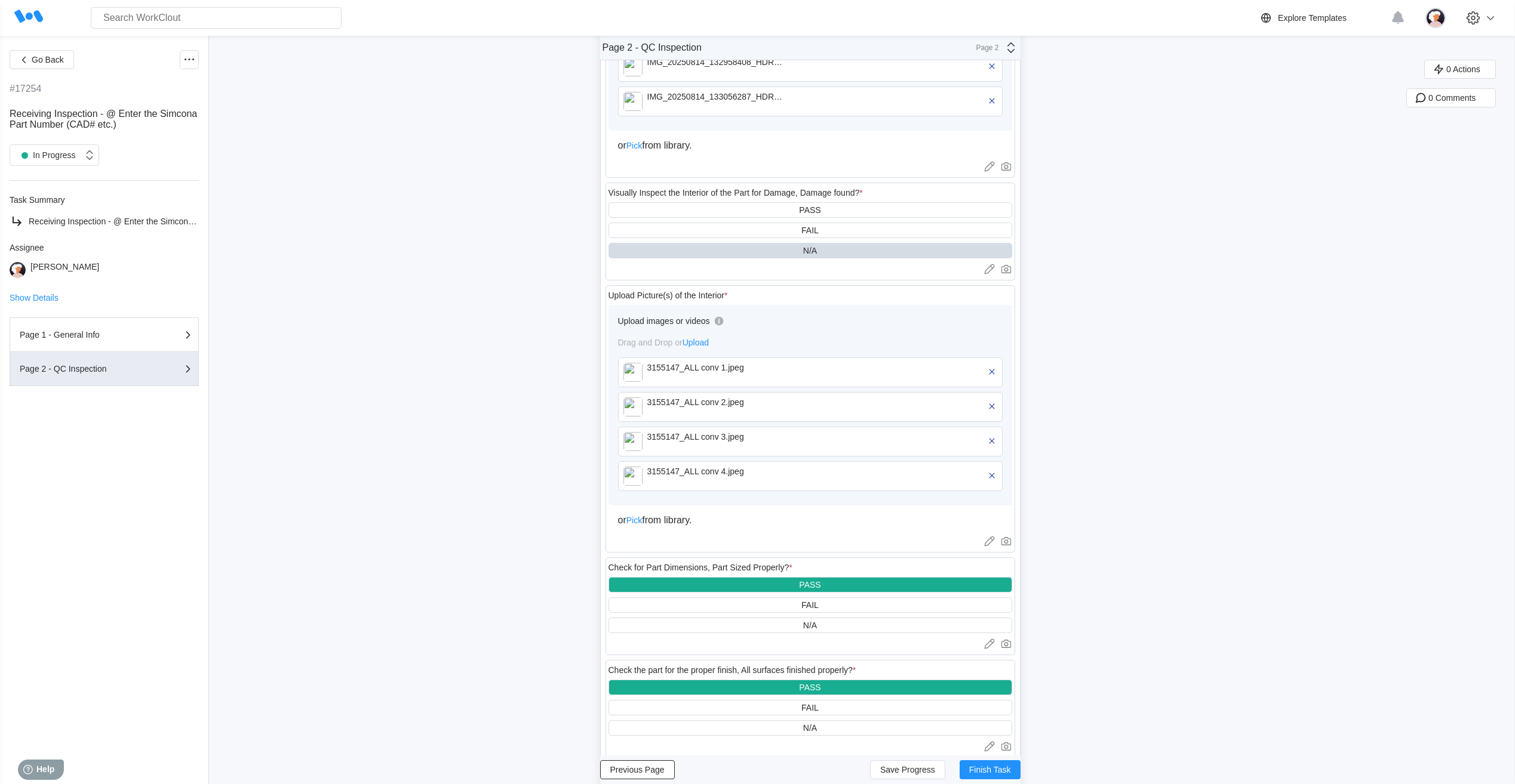
scroll to position [418, 0]
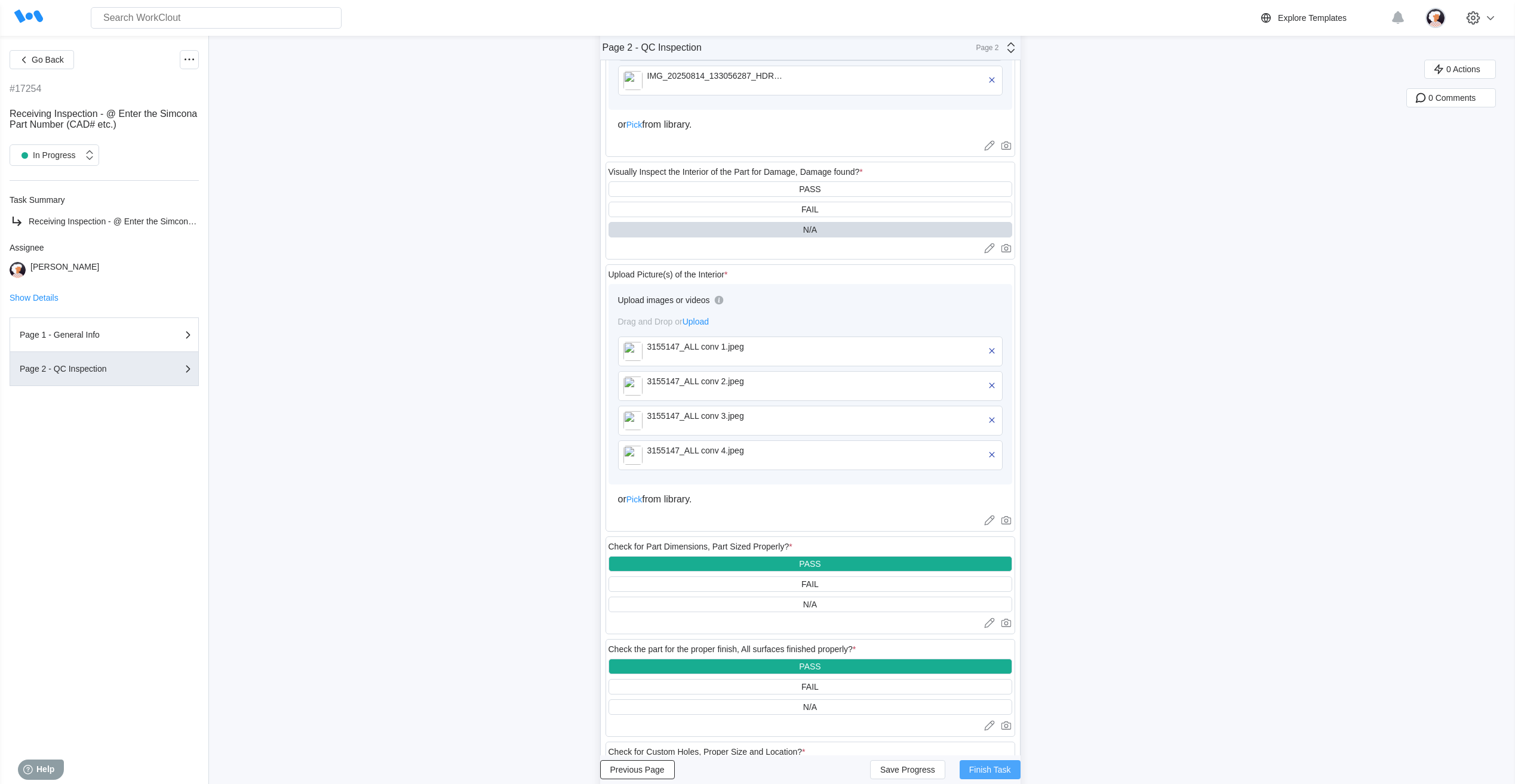
click at [995, 769] on span "Finish Task" at bounding box center [990, 770] width 42 height 8
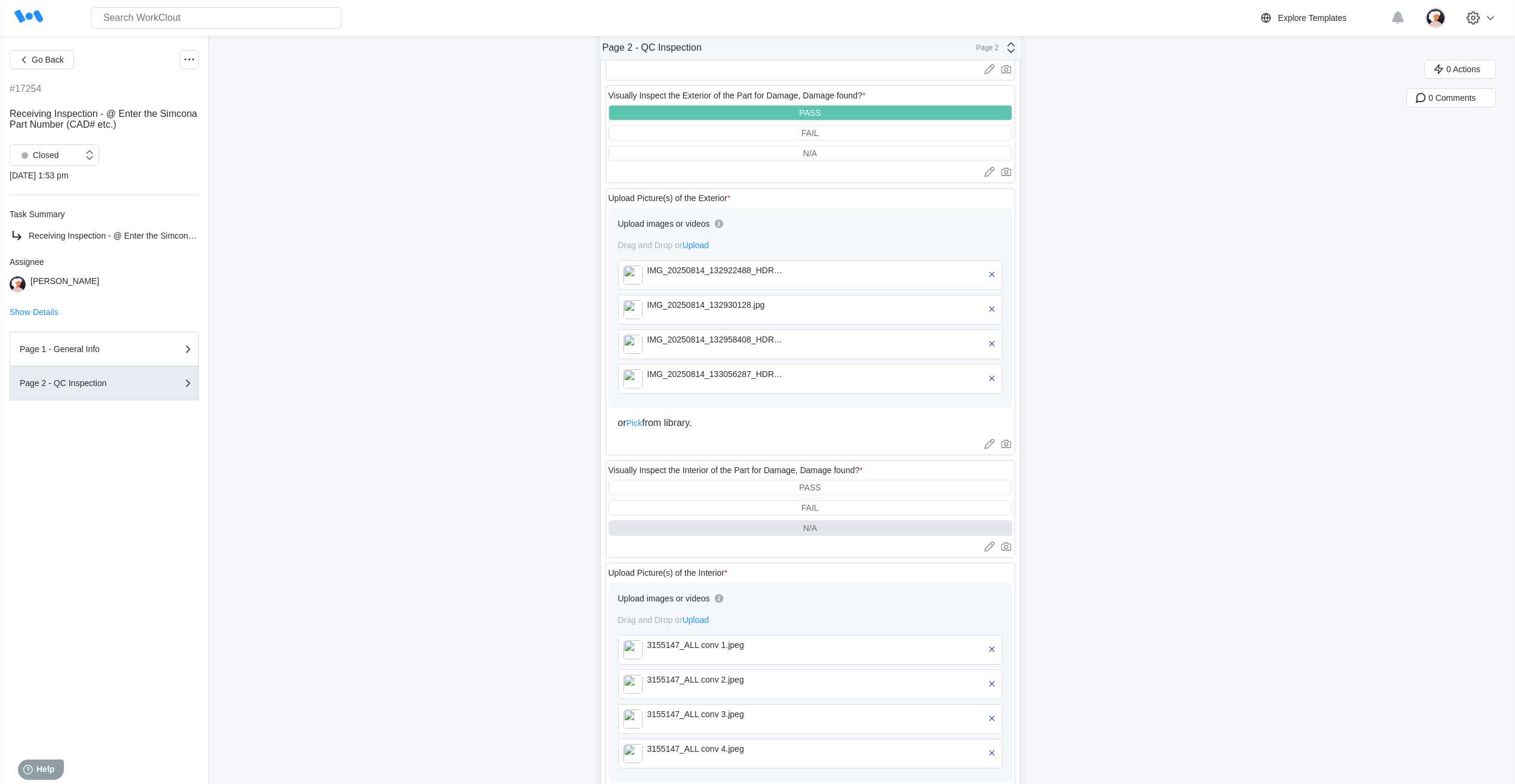
scroll to position [0, 0]
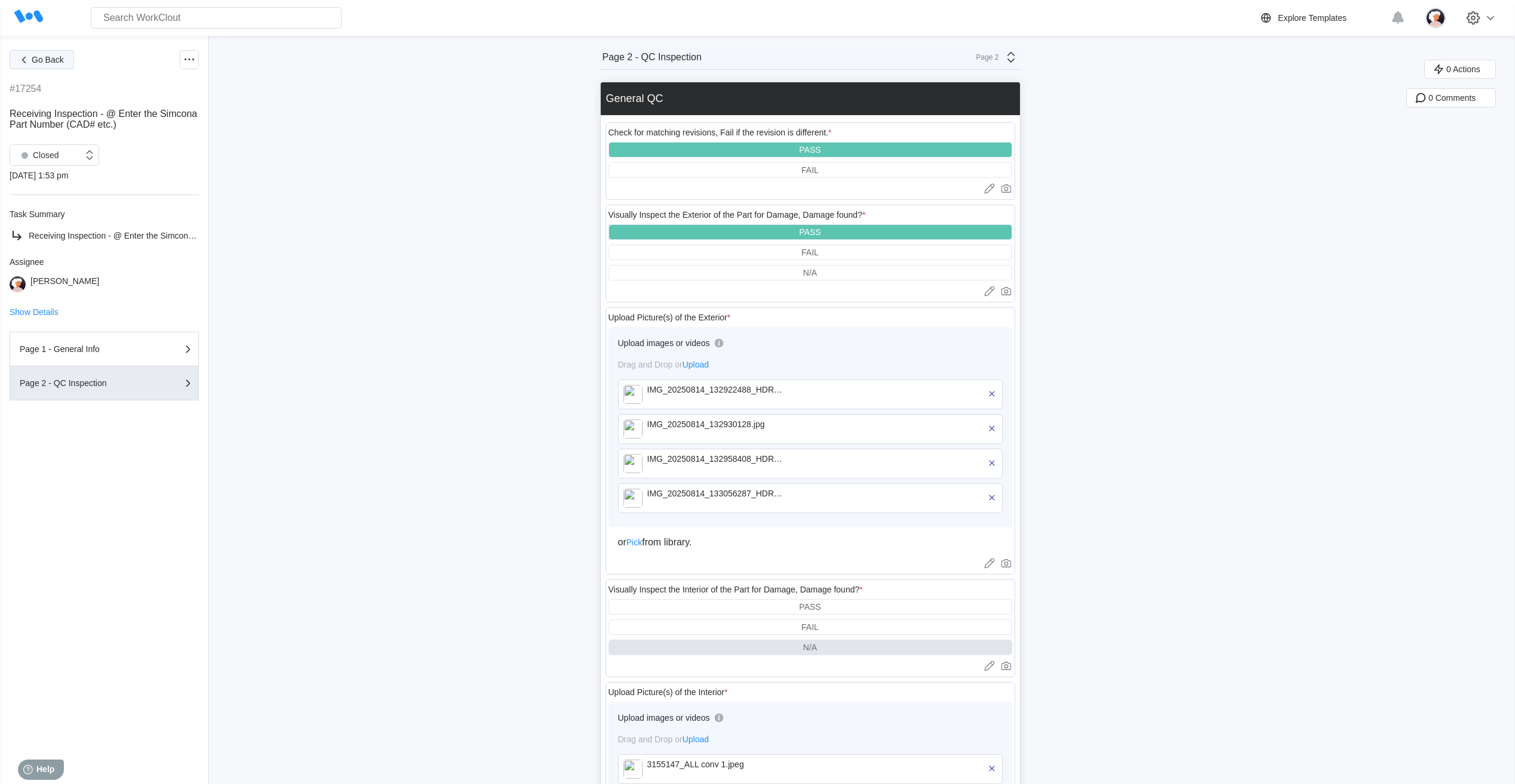
click at [39, 62] on span "Go Back" at bounding box center [48, 59] width 33 height 8
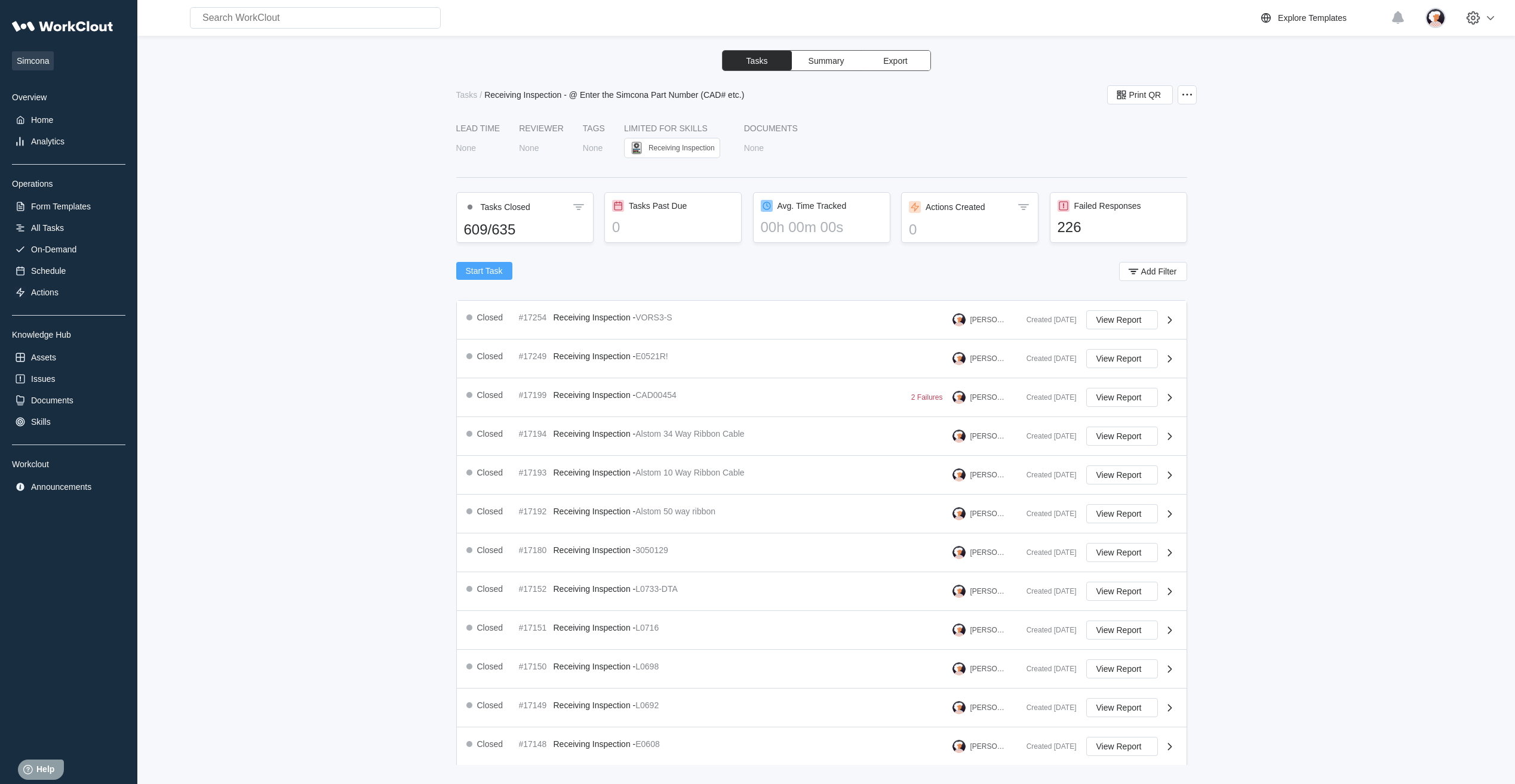
click at [464, 271] on button "Start Task" at bounding box center [484, 271] width 56 height 18
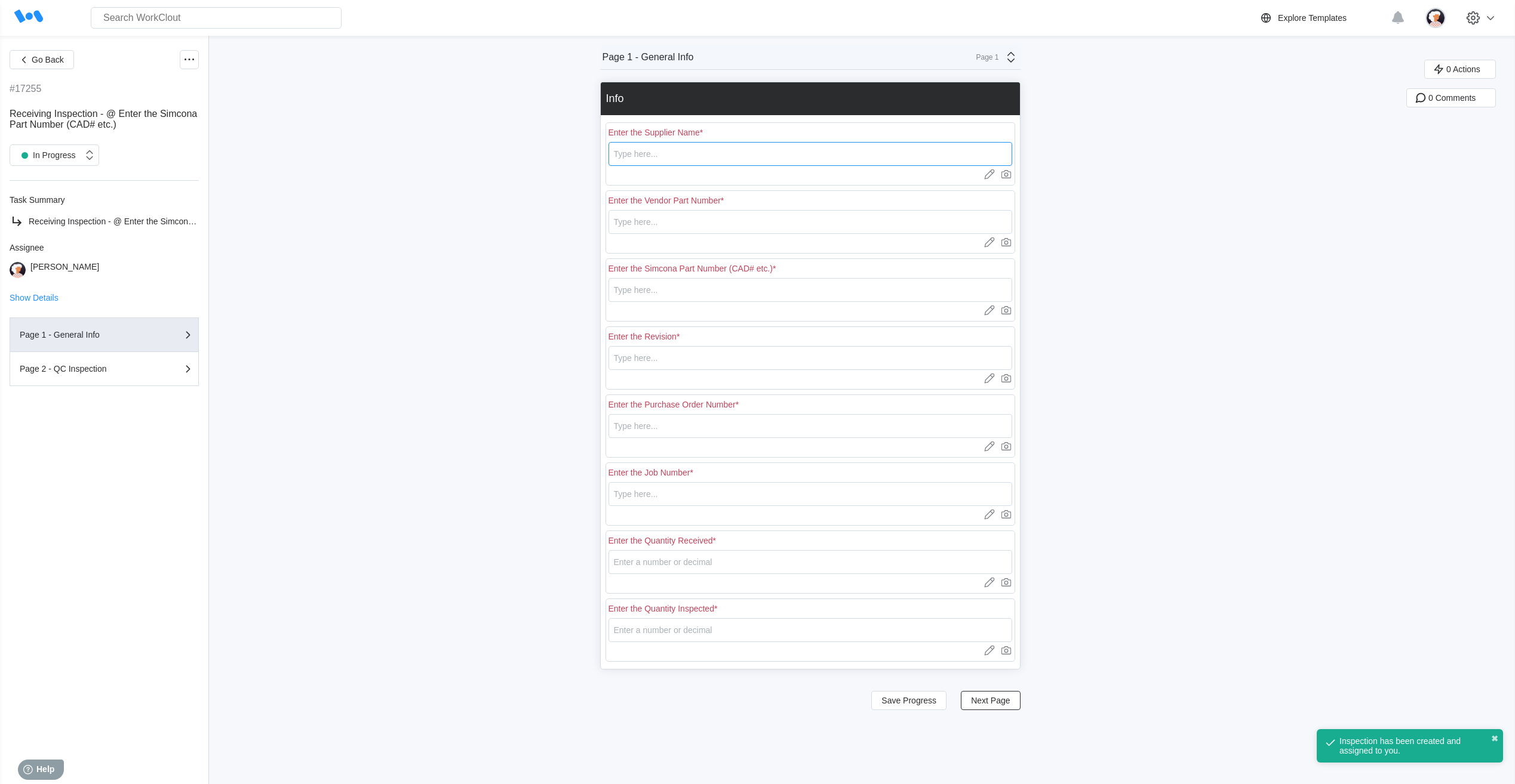
click at [633, 155] on input "text" at bounding box center [810, 153] width 404 height 24
type input "Arcturus"
click at [654, 222] on input "text" at bounding box center [810, 221] width 404 height 24
type input "VORS3-M"
click at [751, 284] on input "text" at bounding box center [810, 290] width 404 height 24
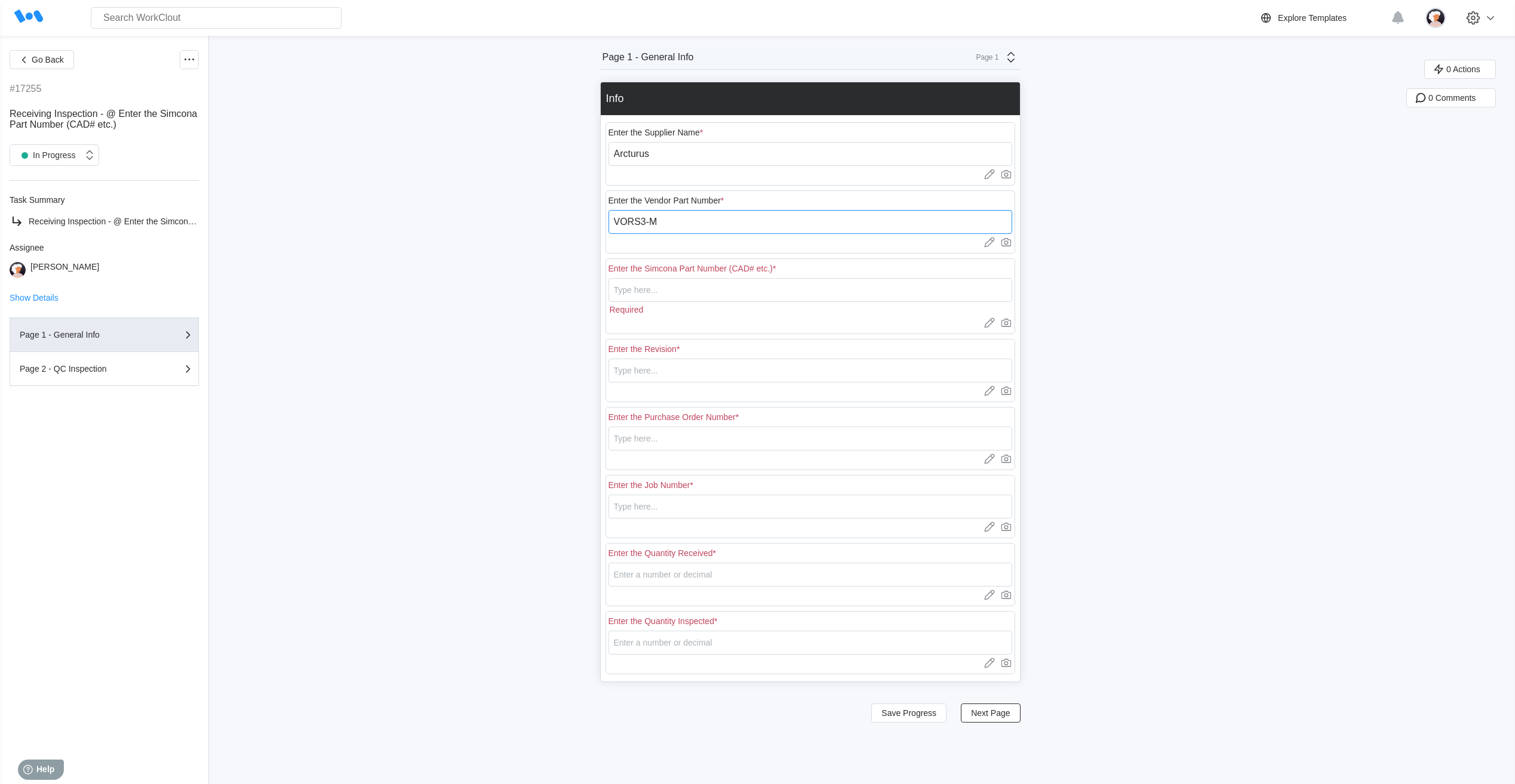
click at [715, 220] on input "VORS3-M" at bounding box center [810, 221] width 404 height 24
drag, startPoint x: 715, startPoint y: 219, endPoint x: 576, endPoint y: 224, distance: 139.1
click at [576, 224] on div "Go Back #17255 Receiving Inspection - @ Enter the Simcona Part Number (CAD# etc…" at bounding box center [757, 409] width 1515 height 748
click at [675, 292] on input "text" at bounding box center [810, 290] width 404 height 24
paste input "VORS3-M"
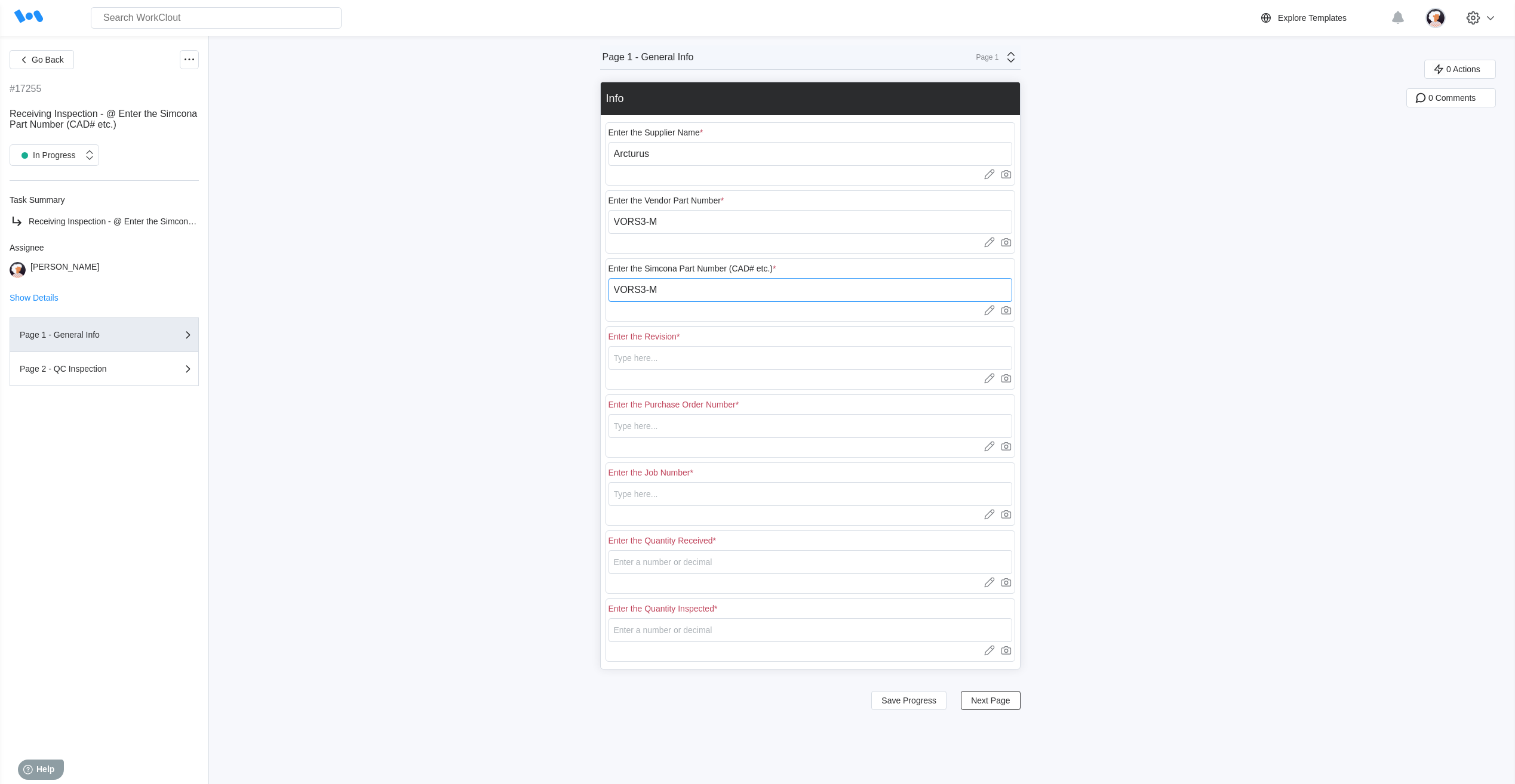
type input "VORS3-M"
click at [668, 358] on input "text" at bounding box center [810, 358] width 404 height 24
type input "D"
click at [684, 423] on input "text" at bounding box center [810, 425] width 404 height 24
type input "18154"
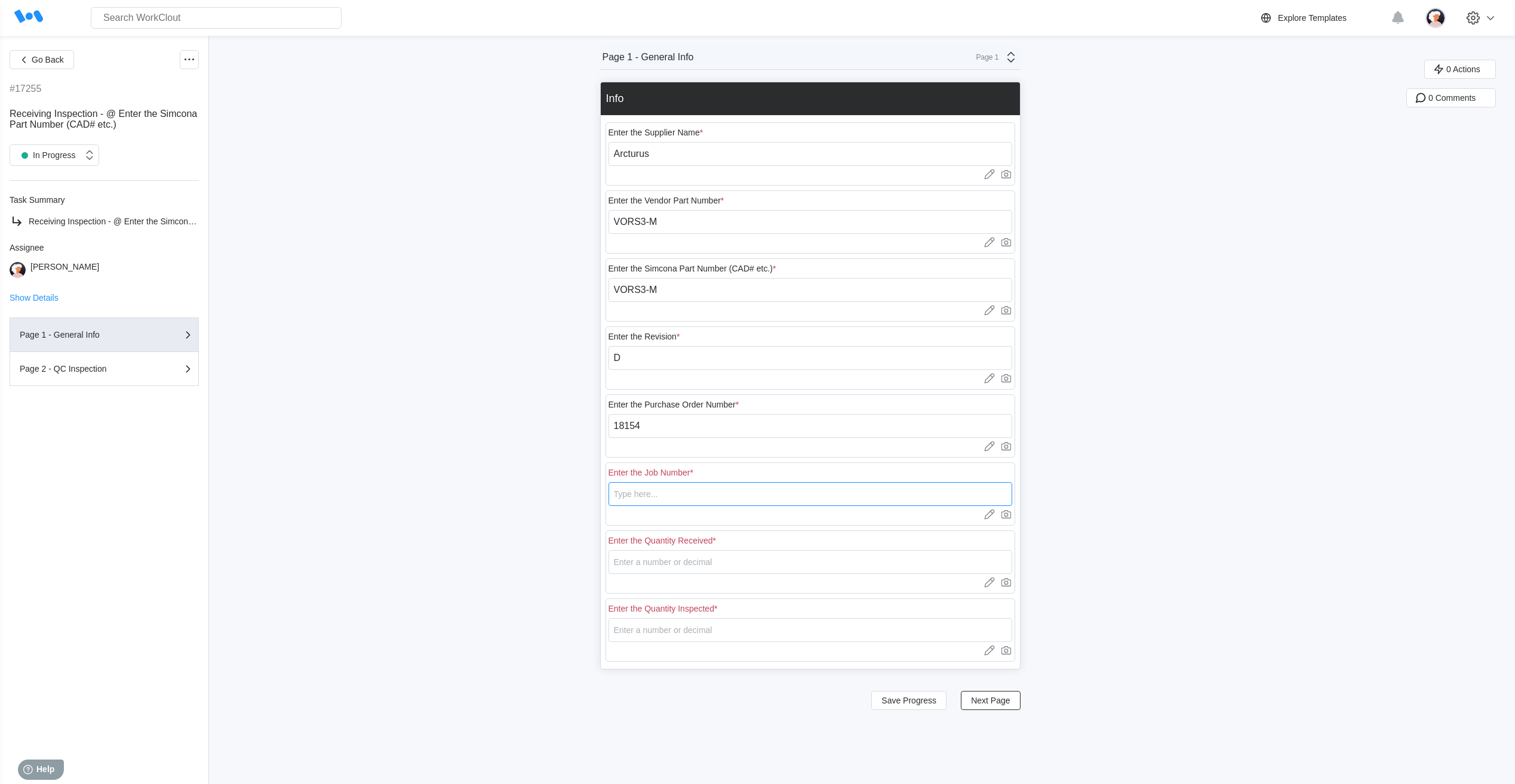
click at [628, 497] on input "text" at bounding box center [810, 494] width 404 height 24
type input "N/A"
type input "17"
type input "3"
drag, startPoint x: 633, startPoint y: 565, endPoint x: 607, endPoint y: 564, distance: 26.0
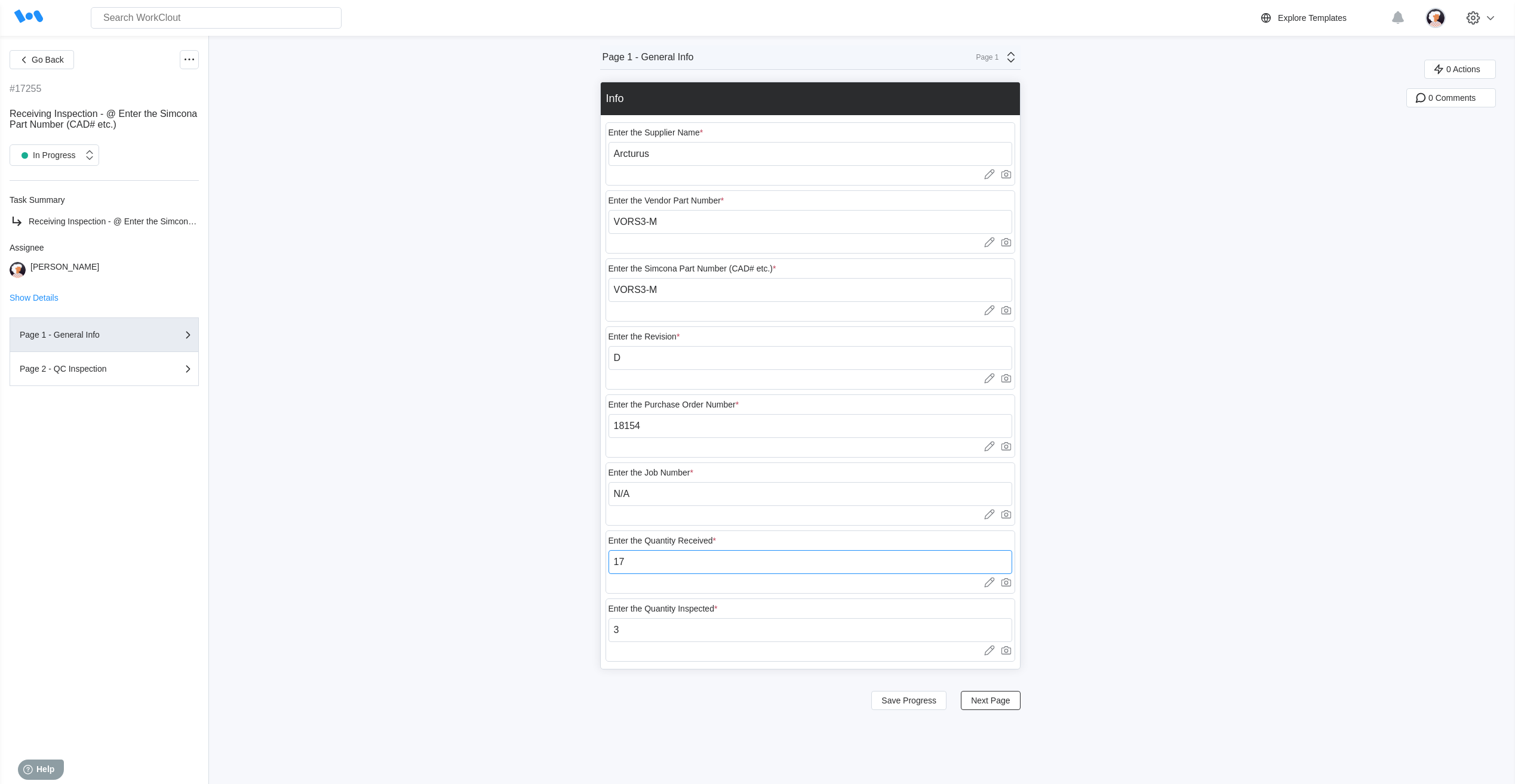
click at [607, 564] on div "Enter the Supplier Name * Arcturus Upload images or videos to this field Drag a…" at bounding box center [810, 392] width 420 height 554
type input "10"
drag, startPoint x: 652, startPoint y: 630, endPoint x: 642, endPoint y: 666, distance: 37.4
click at [554, 633] on div "Go Back #17255 Receiving Inspection - @ Enter the Simcona Part Number (CAD# etc…" at bounding box center [757, 409] width 1515 height 748
type input "1"
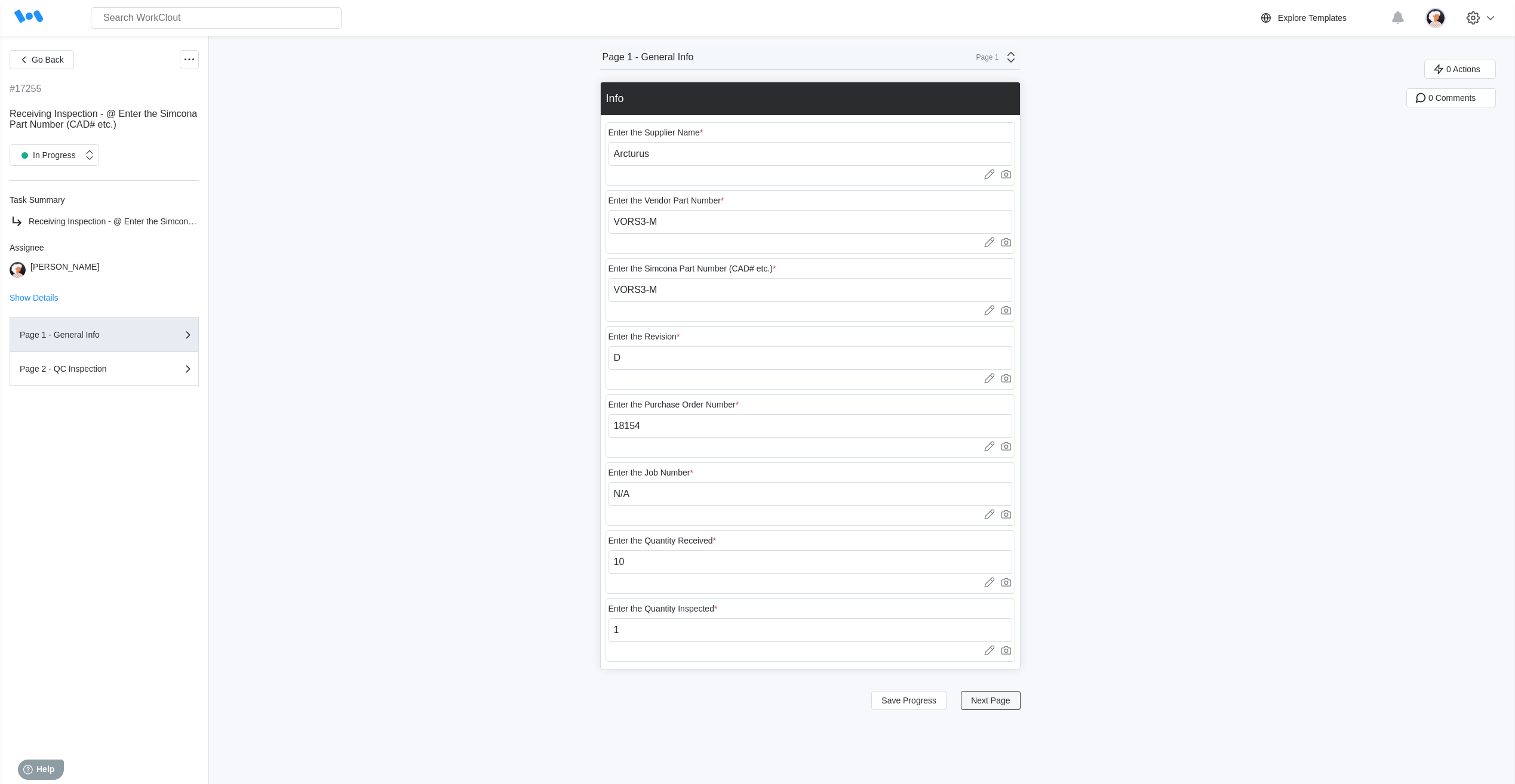
click at [984, 704] on span "Next Page" at bounding box center [990, 701] width 39 height 8
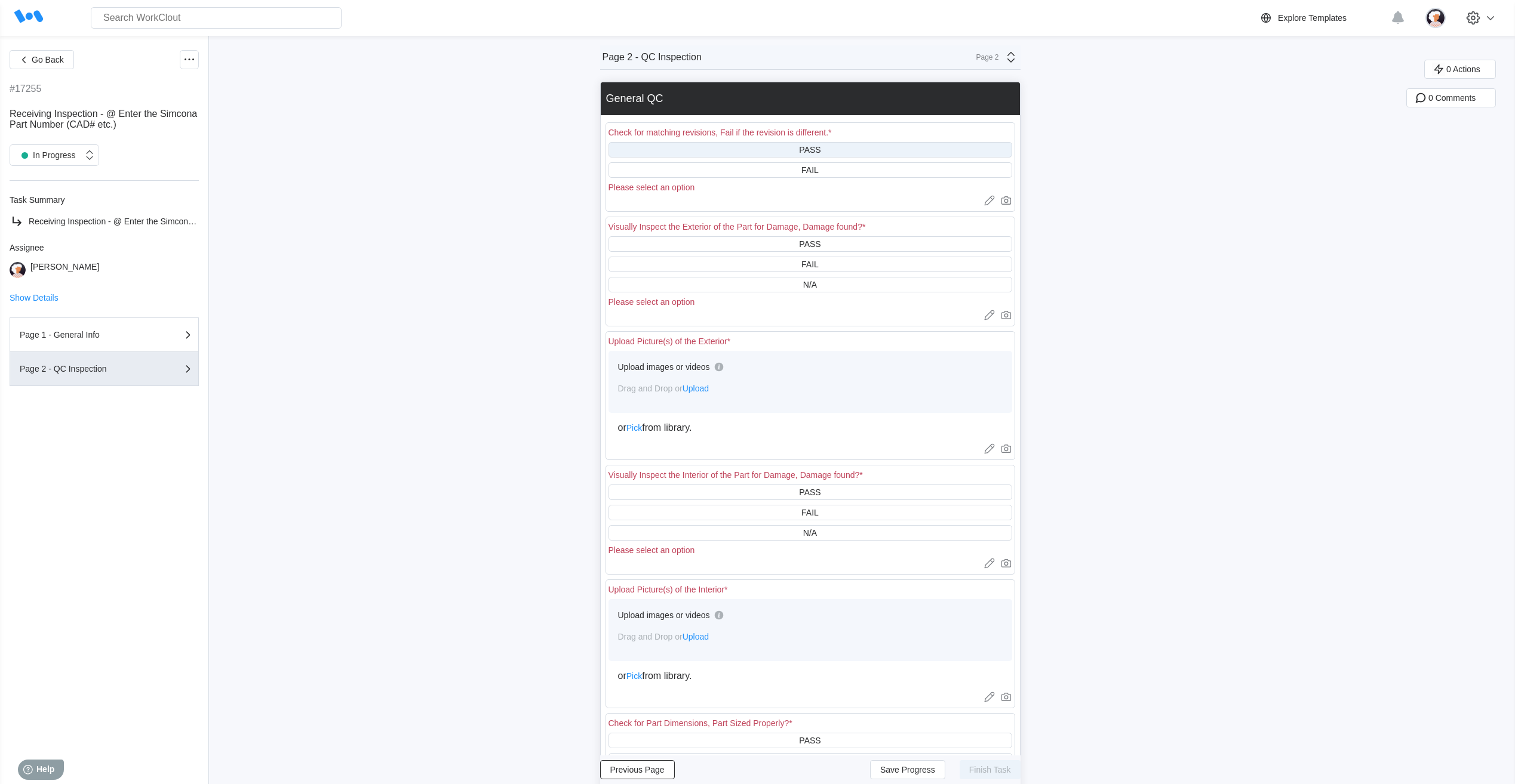
click at [779, 149] on div "PASS" at bounding box center [810, 149] width 404 height 15
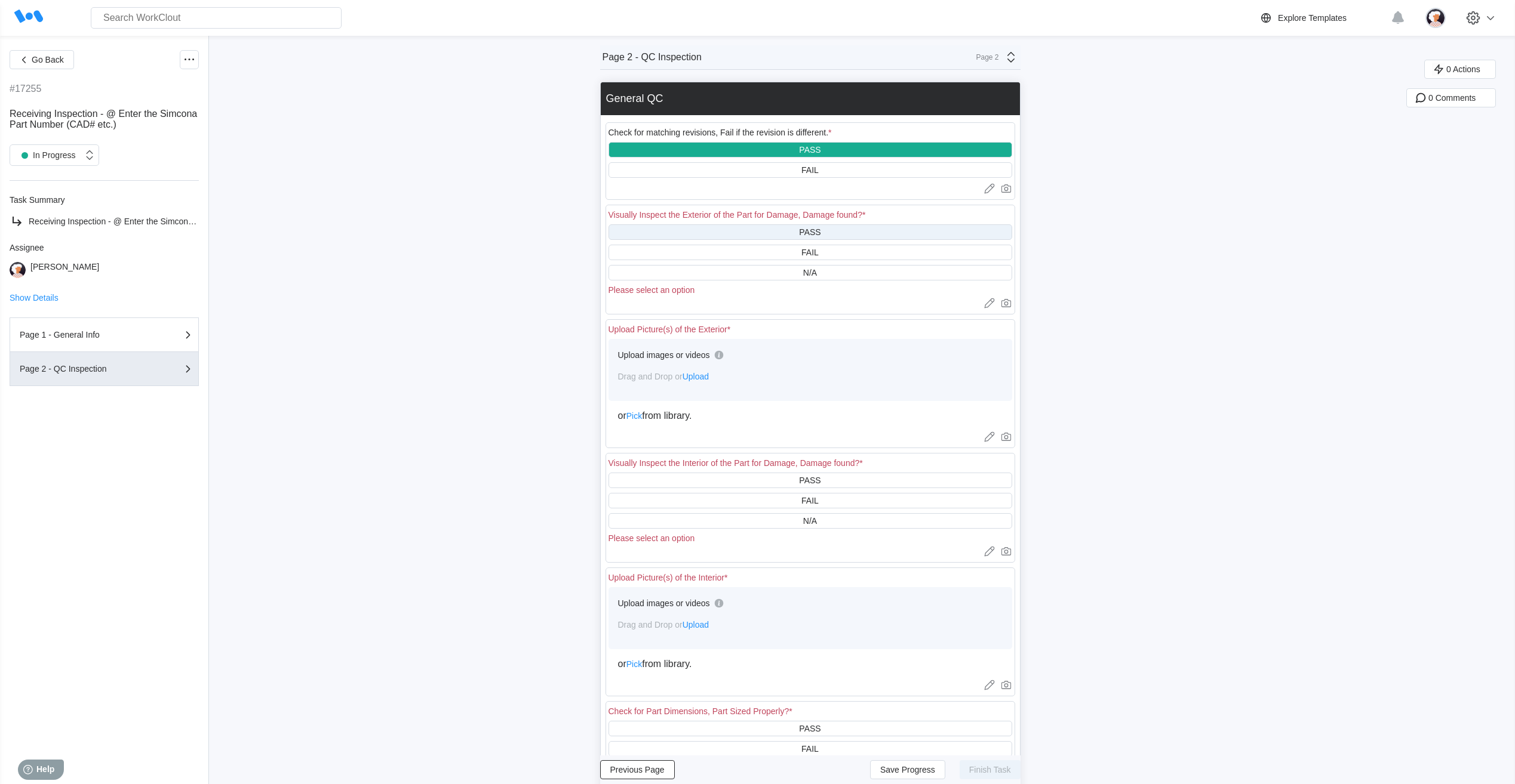
click at [783, 240] on div "PASS" at bounding box center [810, 232] width 404 height 15
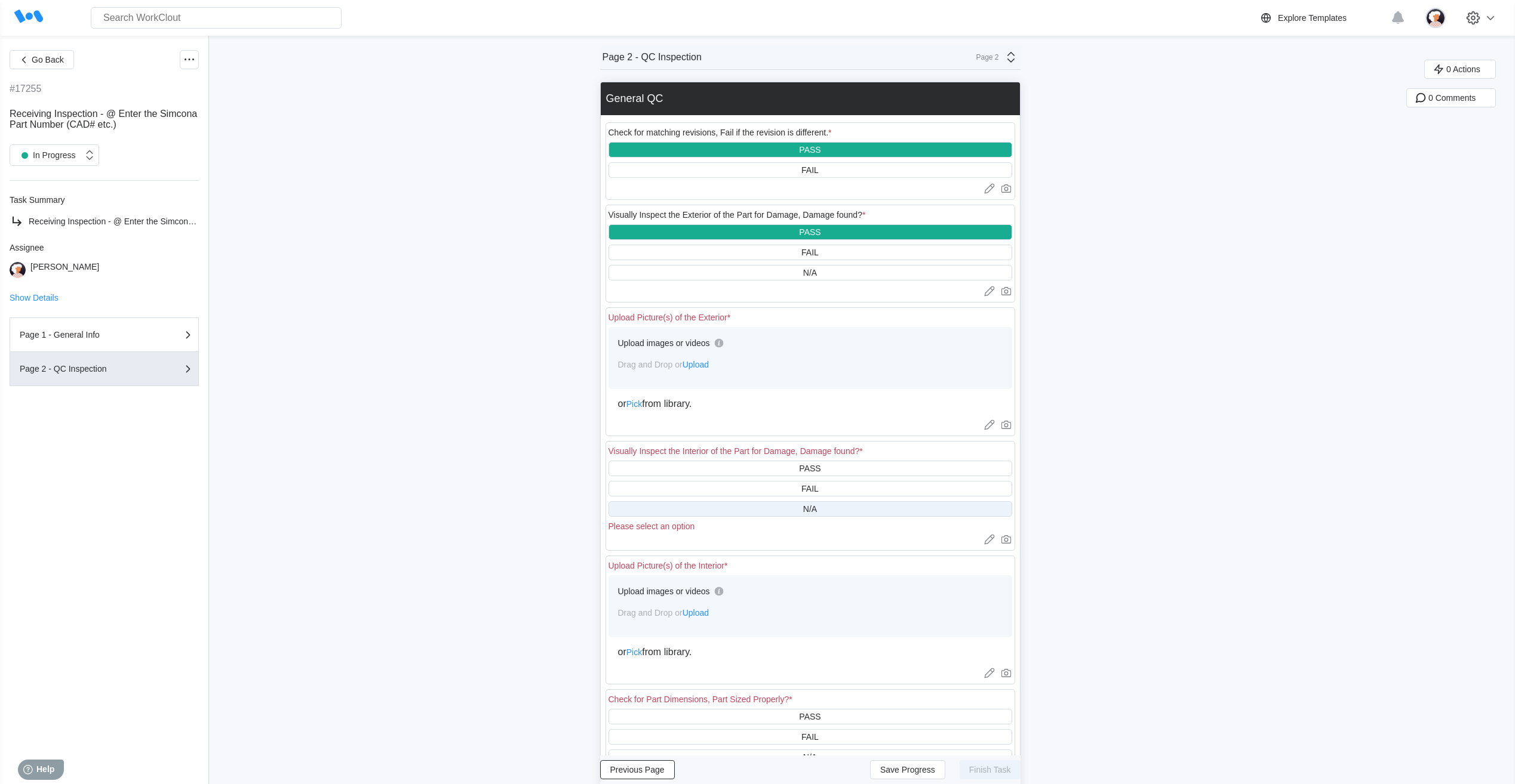
click at [797, 511] on div "N/A" at bounding box center [810, 509] width 404 height 15
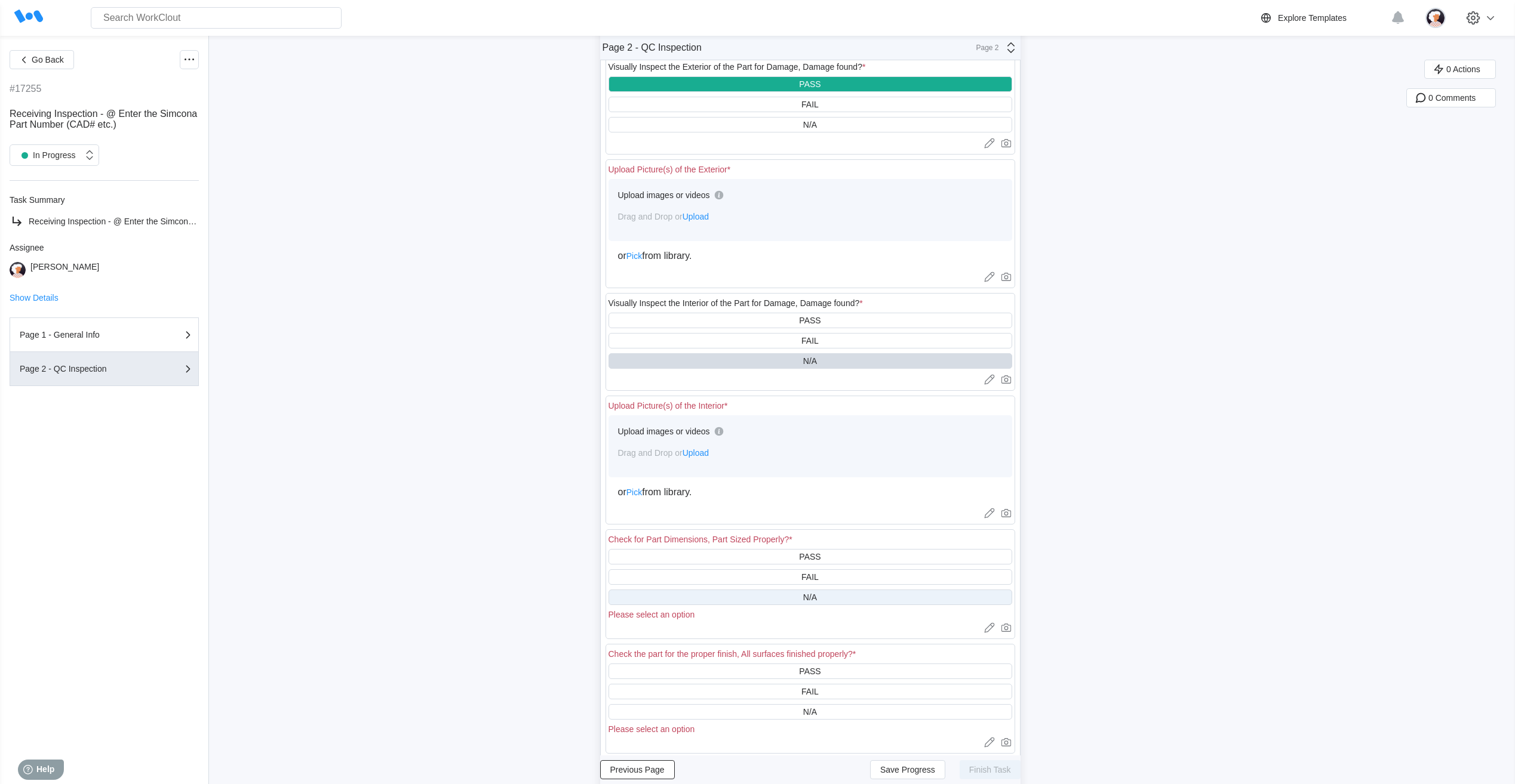
scroll to position [179, 0]
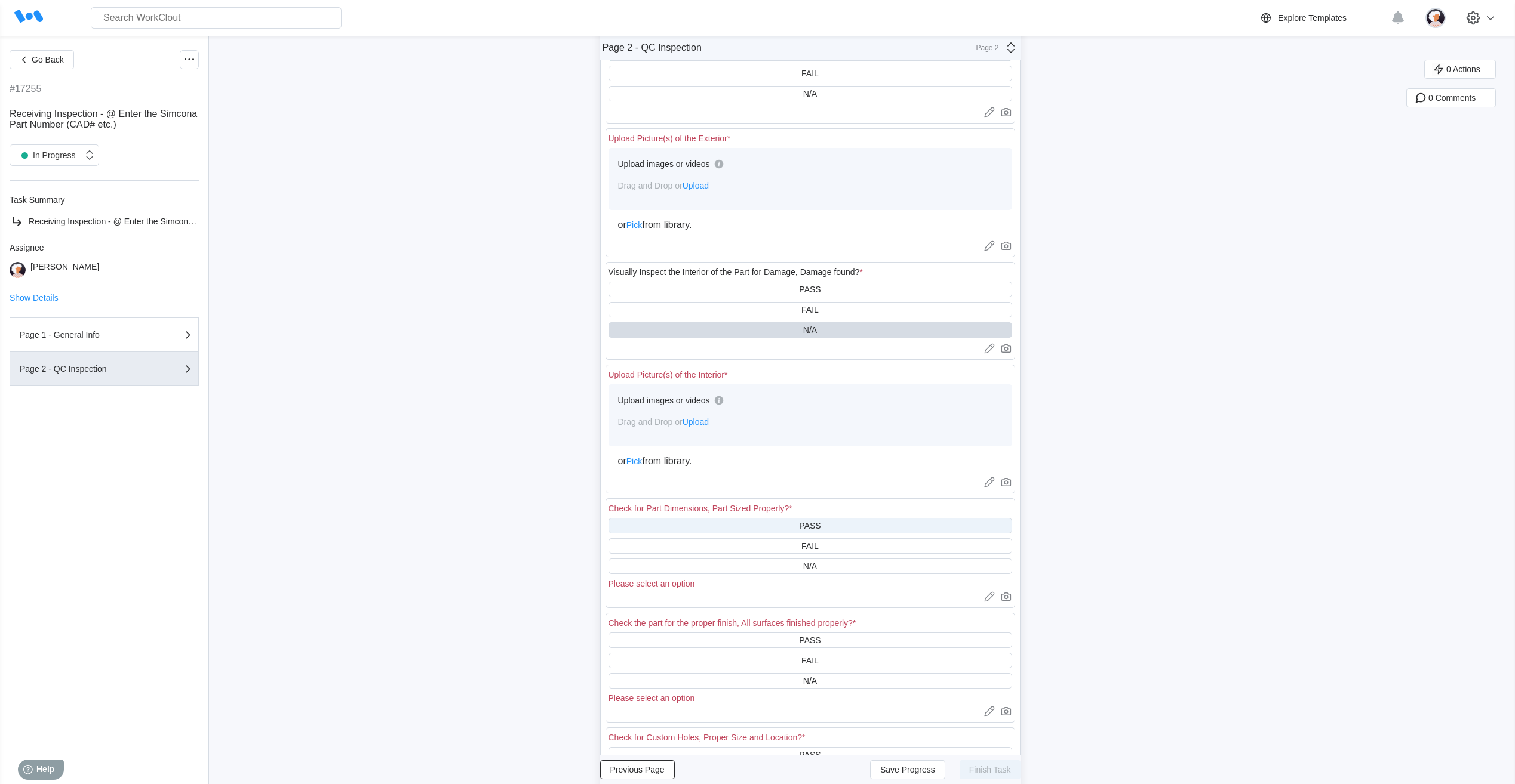
click at [781, 528] on div "PASS" at bounding box center [810, 525] width 404 height 15
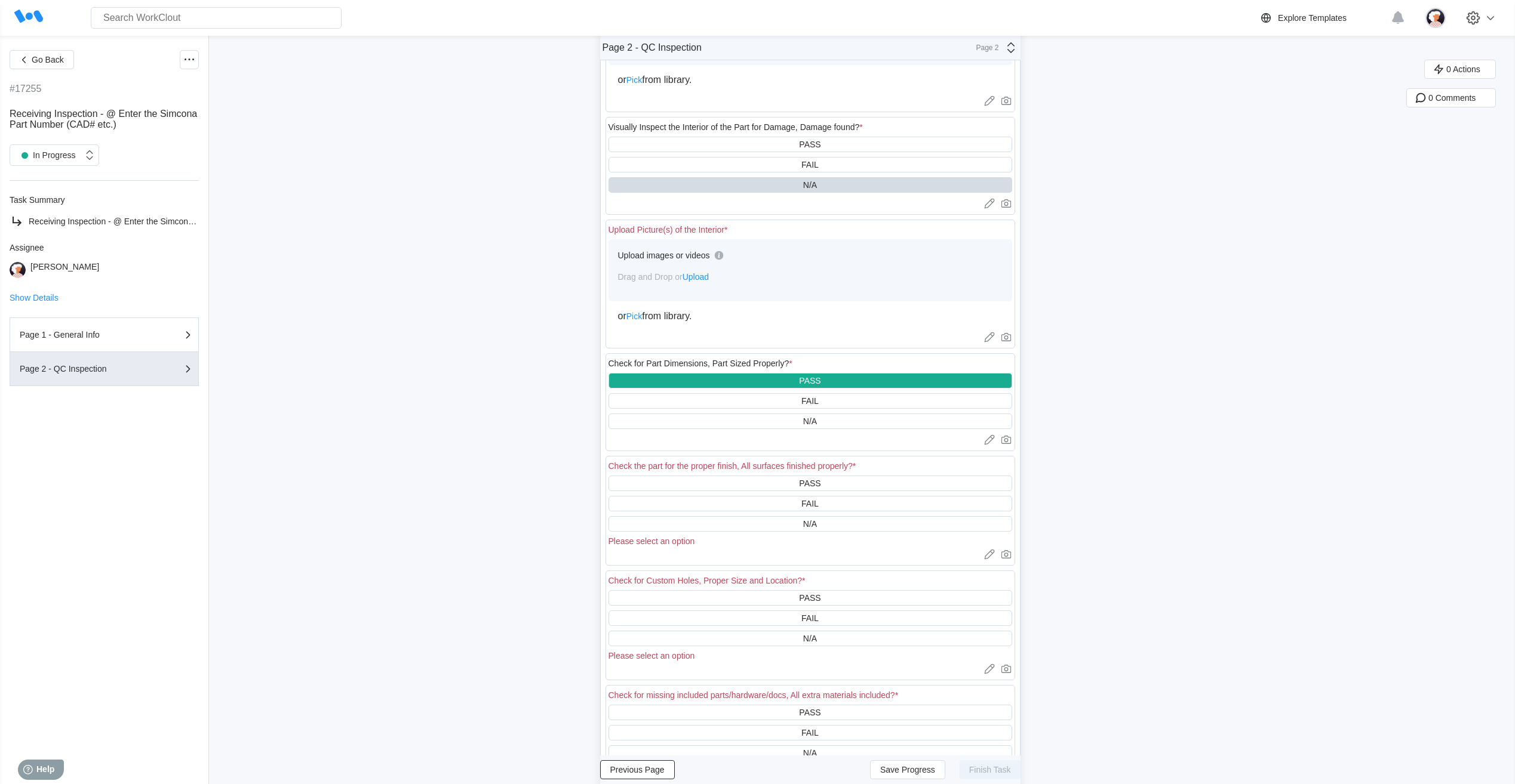
scroll to position [358, 0]
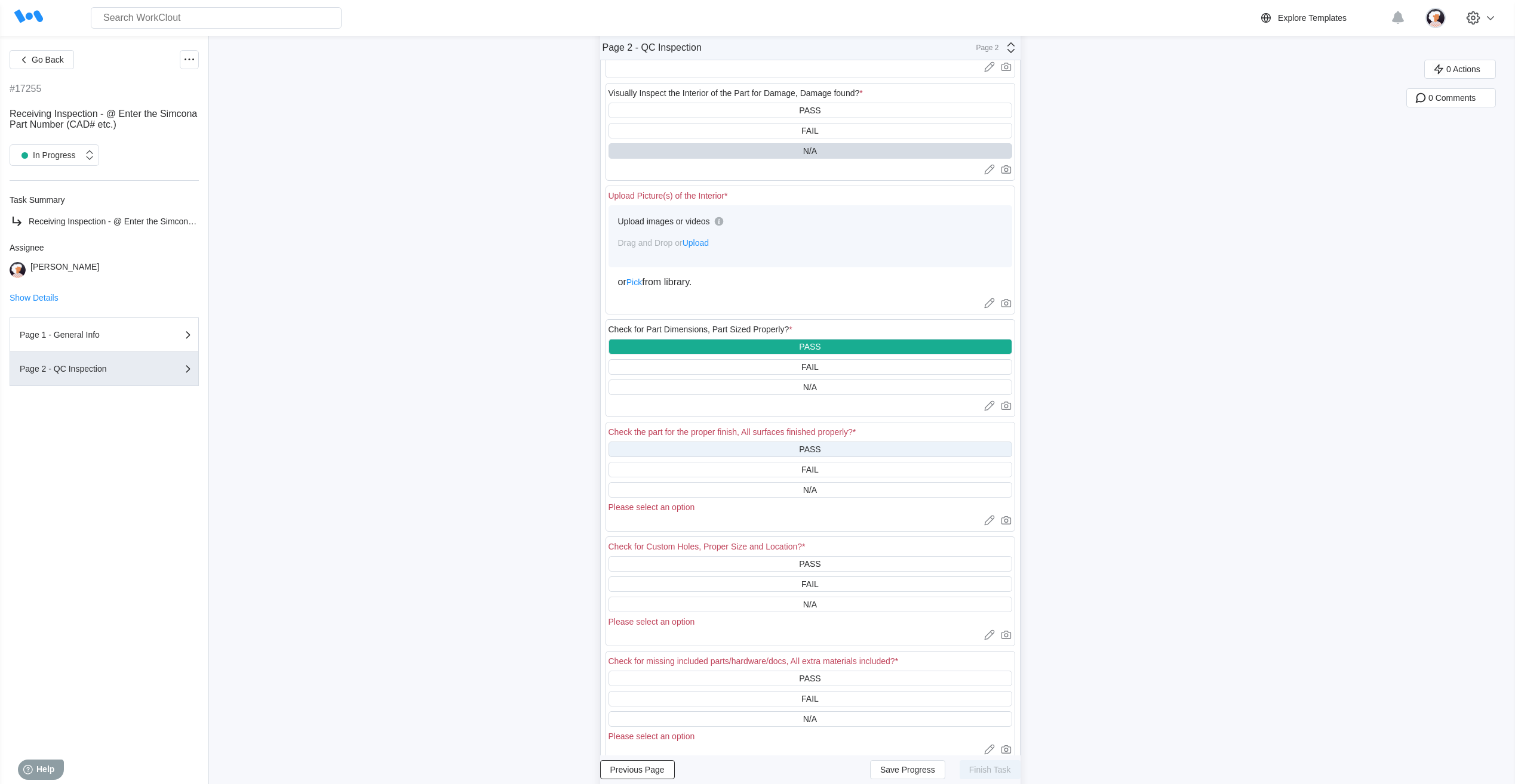
click at [771, 451] on div "PASS" at bounding box center [810, 450] width 404 height 15
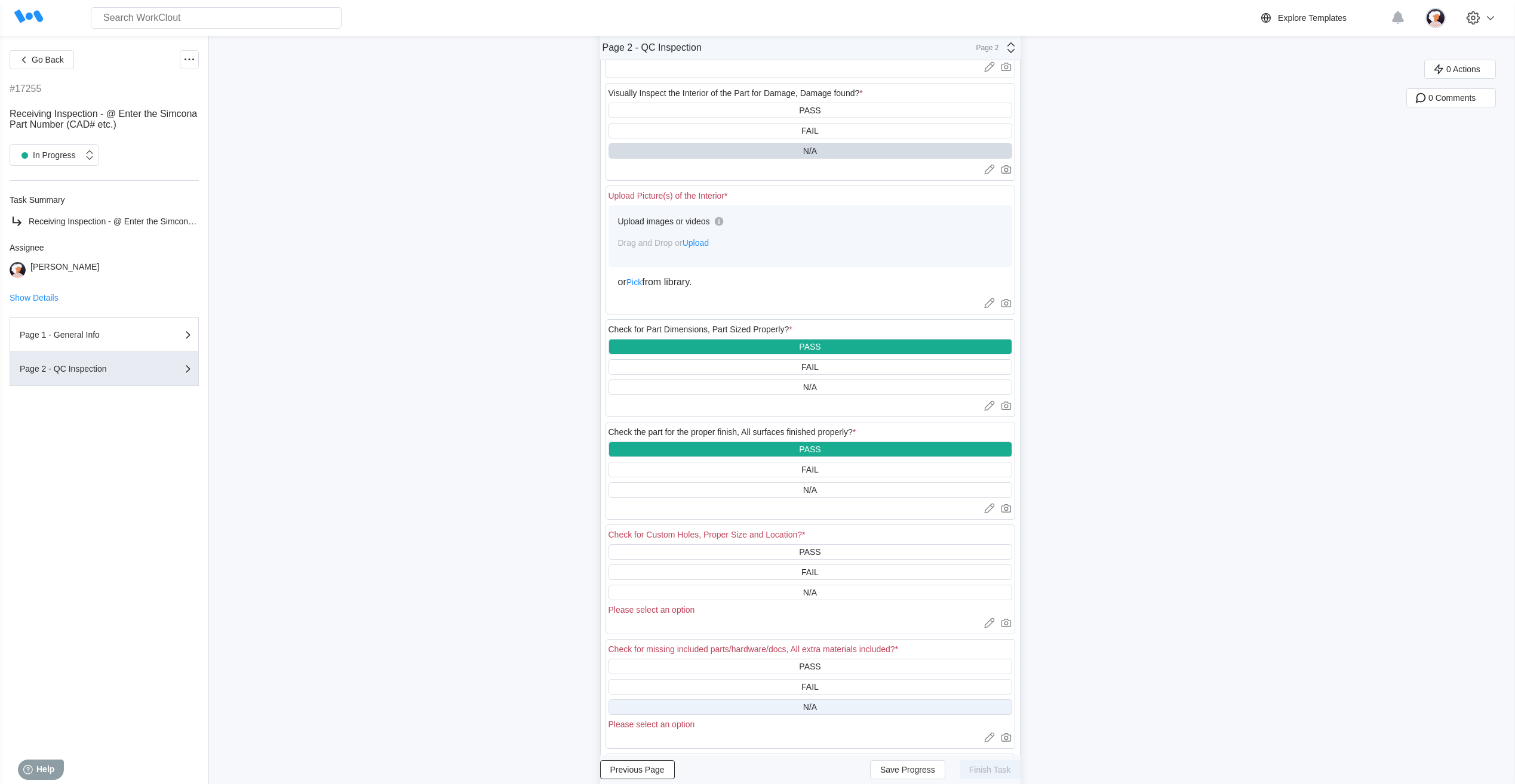
click at [740, 706] on div "N/A" at bounding box center [810, 707] width 404 height 15
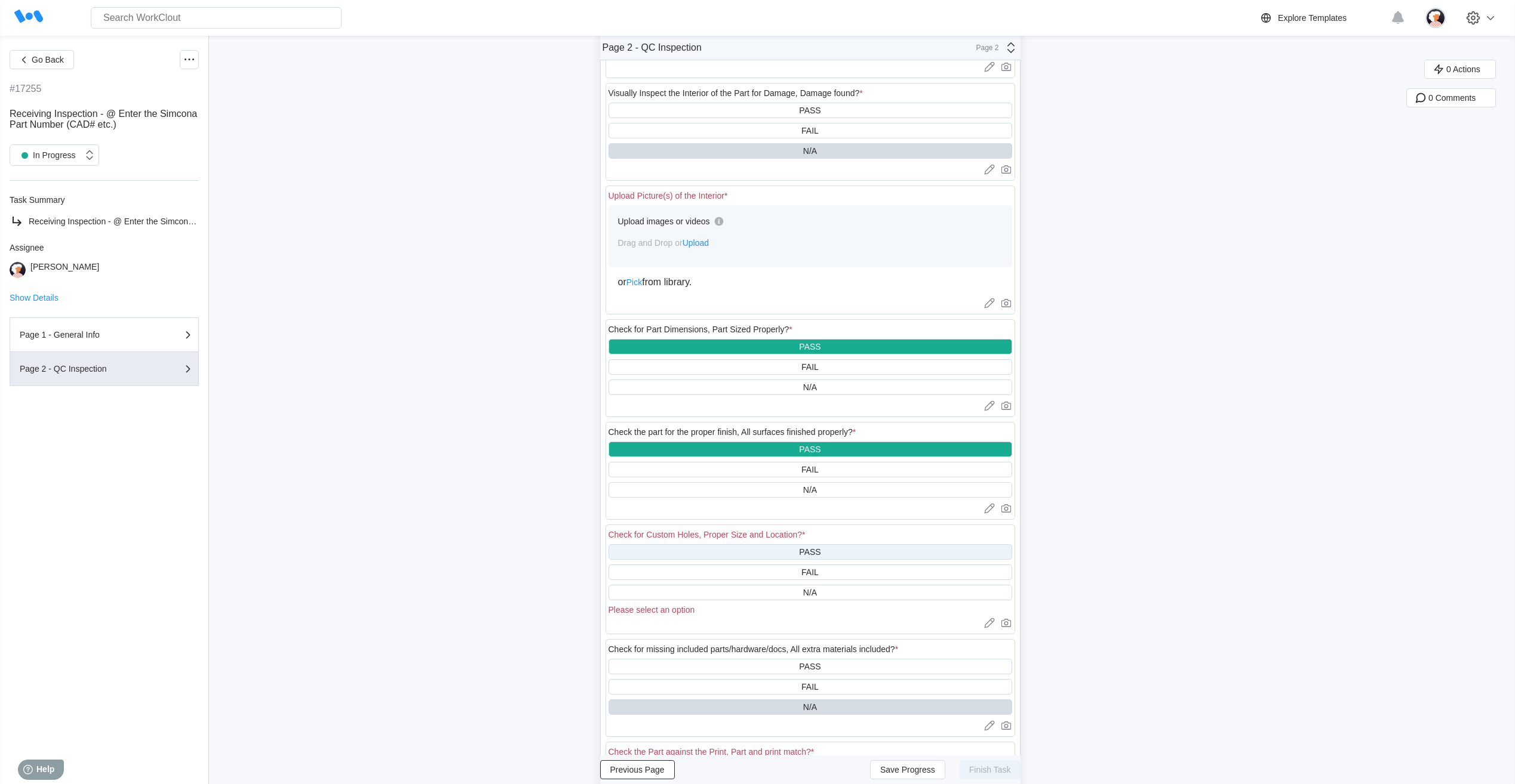
click at [740, 557] on div "PASS" at bounding box center [810, 552] width 404 height 15
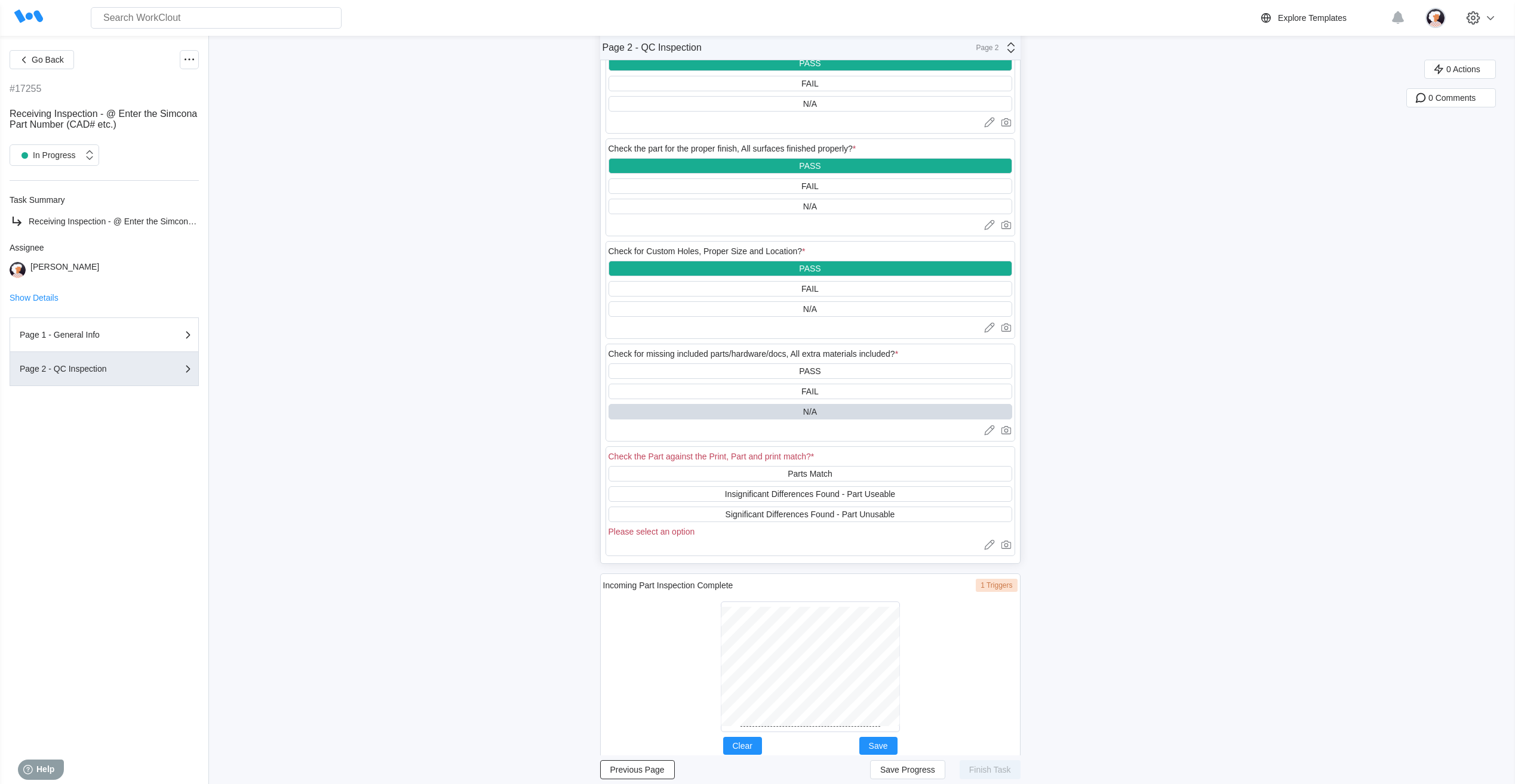
scroll to position [666, 0]
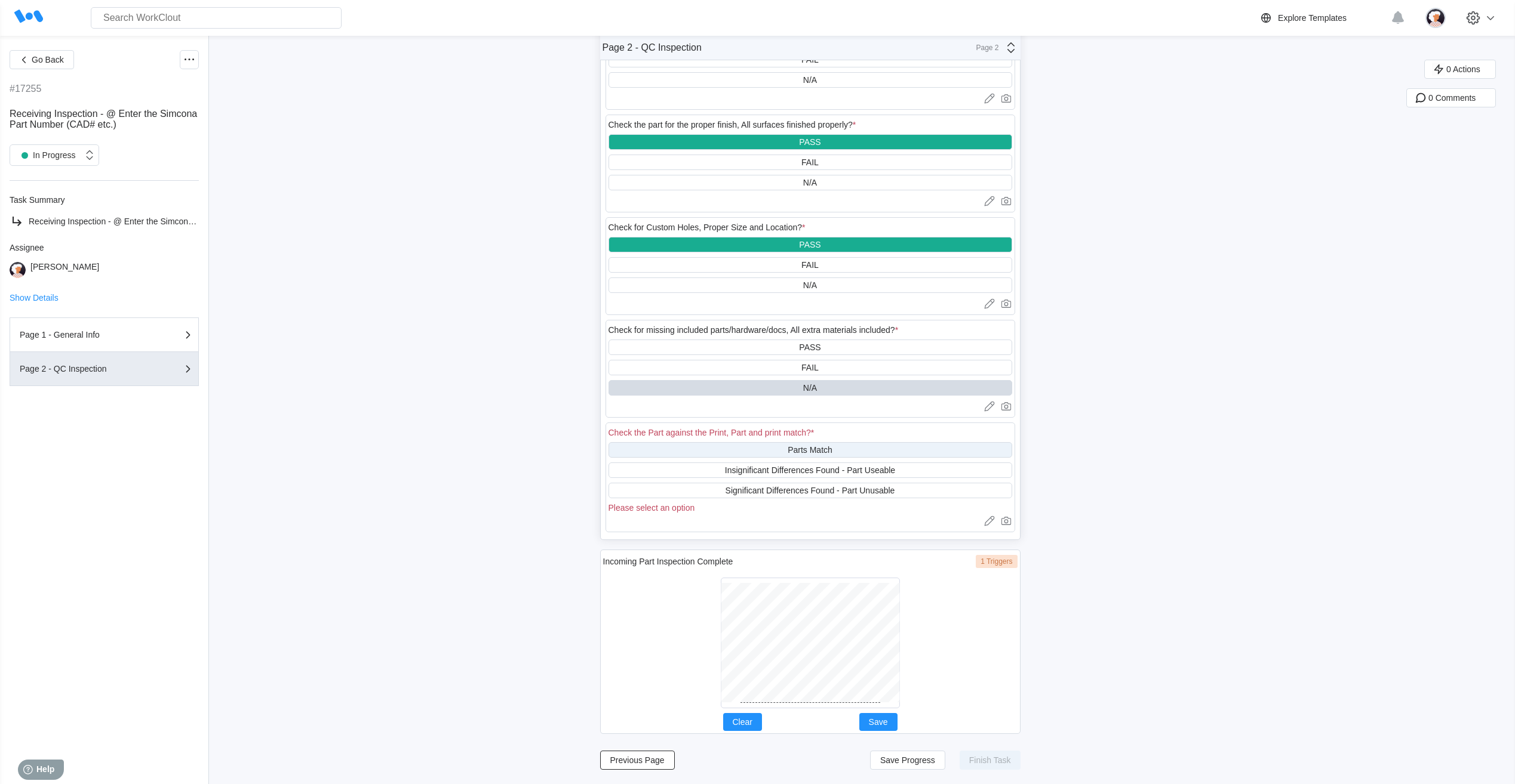
click at [762, 451] on div "Parts Match" at bounding box center [810, 450] width 404 height 15
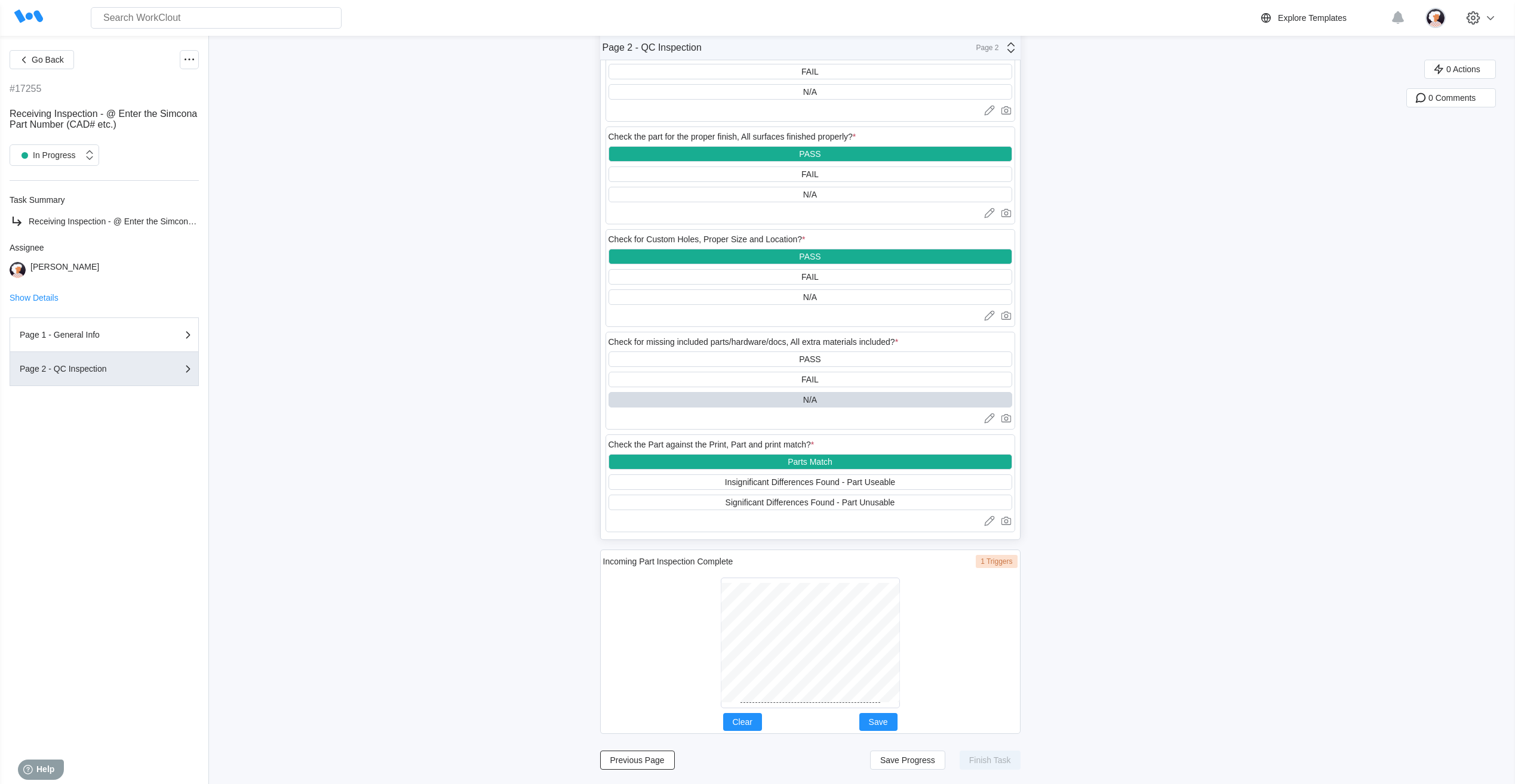
click at [718, 708] on div at bounding box center [810, 643] width 414 height 140
click at [894, 715] on button "Save" at bounding box center [879, 723] width 38 height 18
click at [901, 761] on span "Save Progress" at bounding box center [907, 760] width 55 height 8
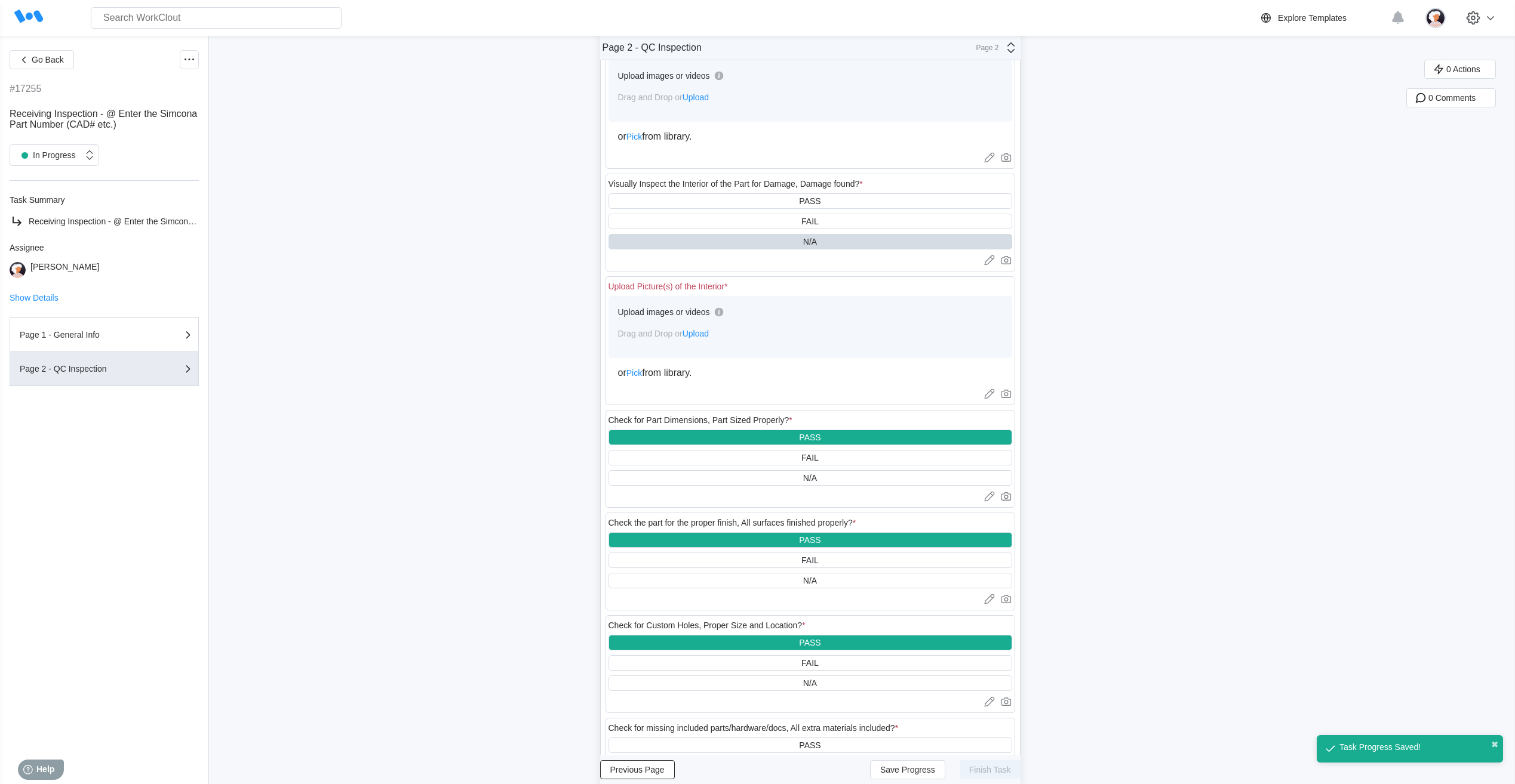
scroll to position [117, 0]
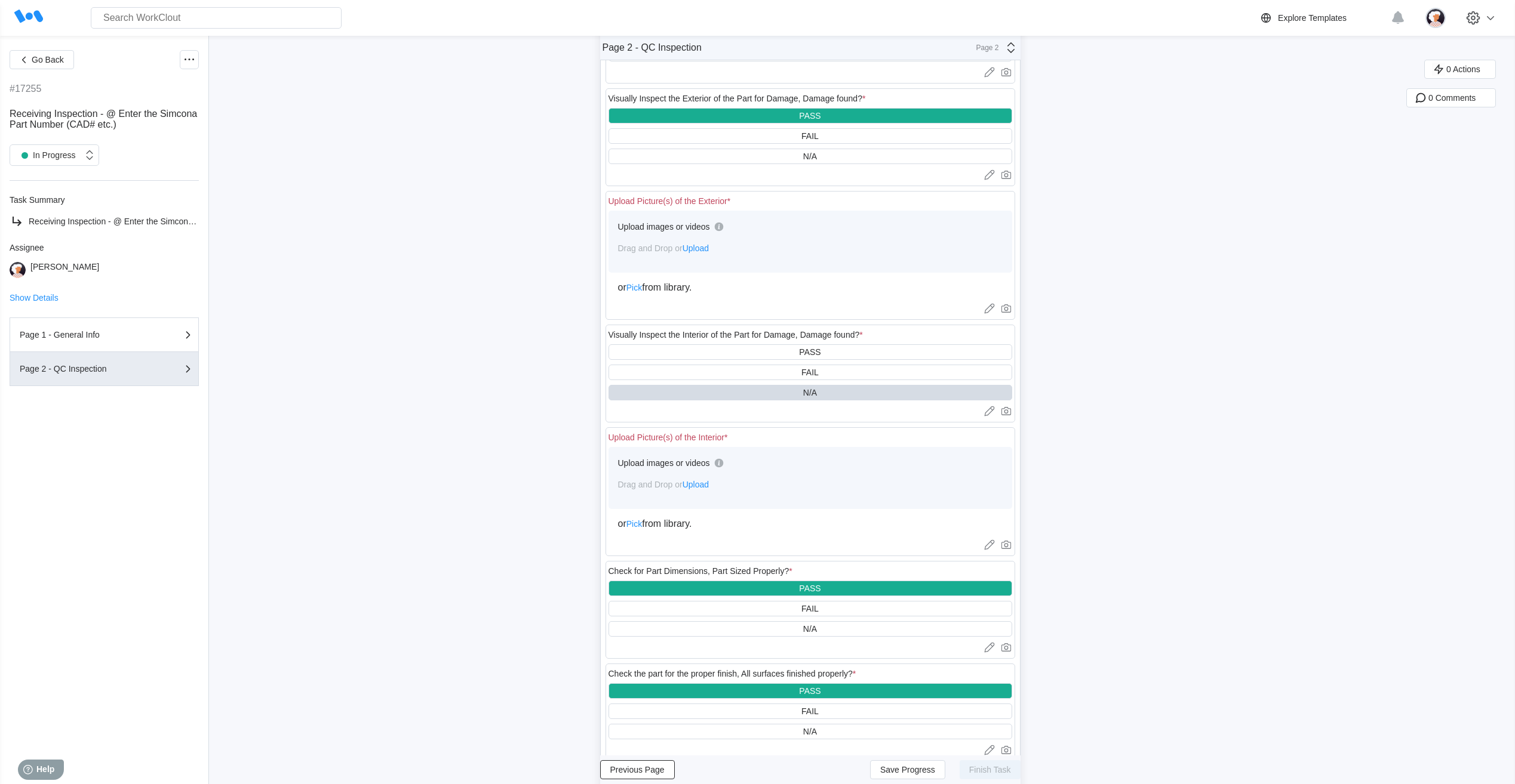
click at [700, 249] on span "Upload" at bounding box center [696, 248] width 27 height 10
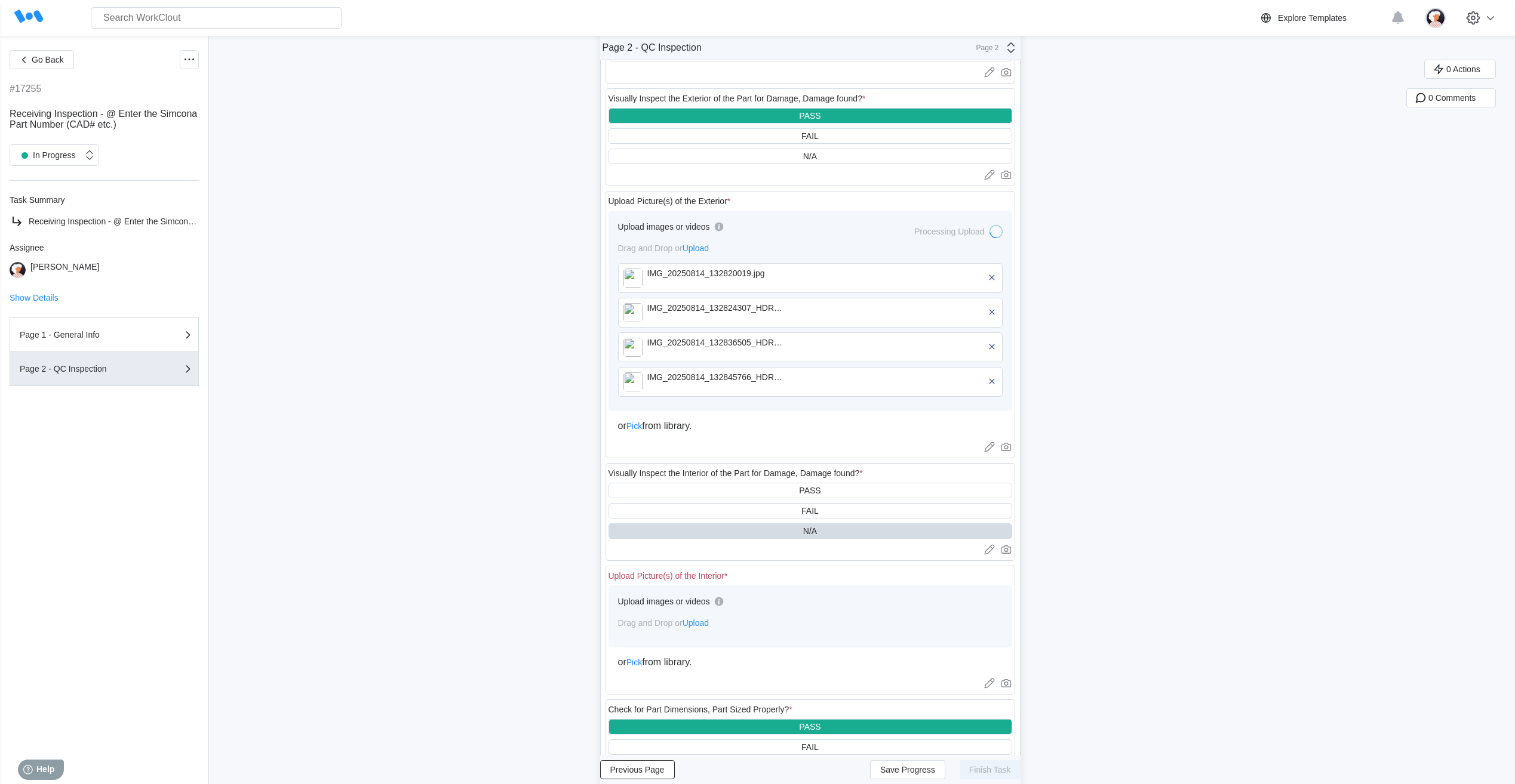
click at [695, 625] on span "Upload" at bounding box center [696, 623] width 27 height 10
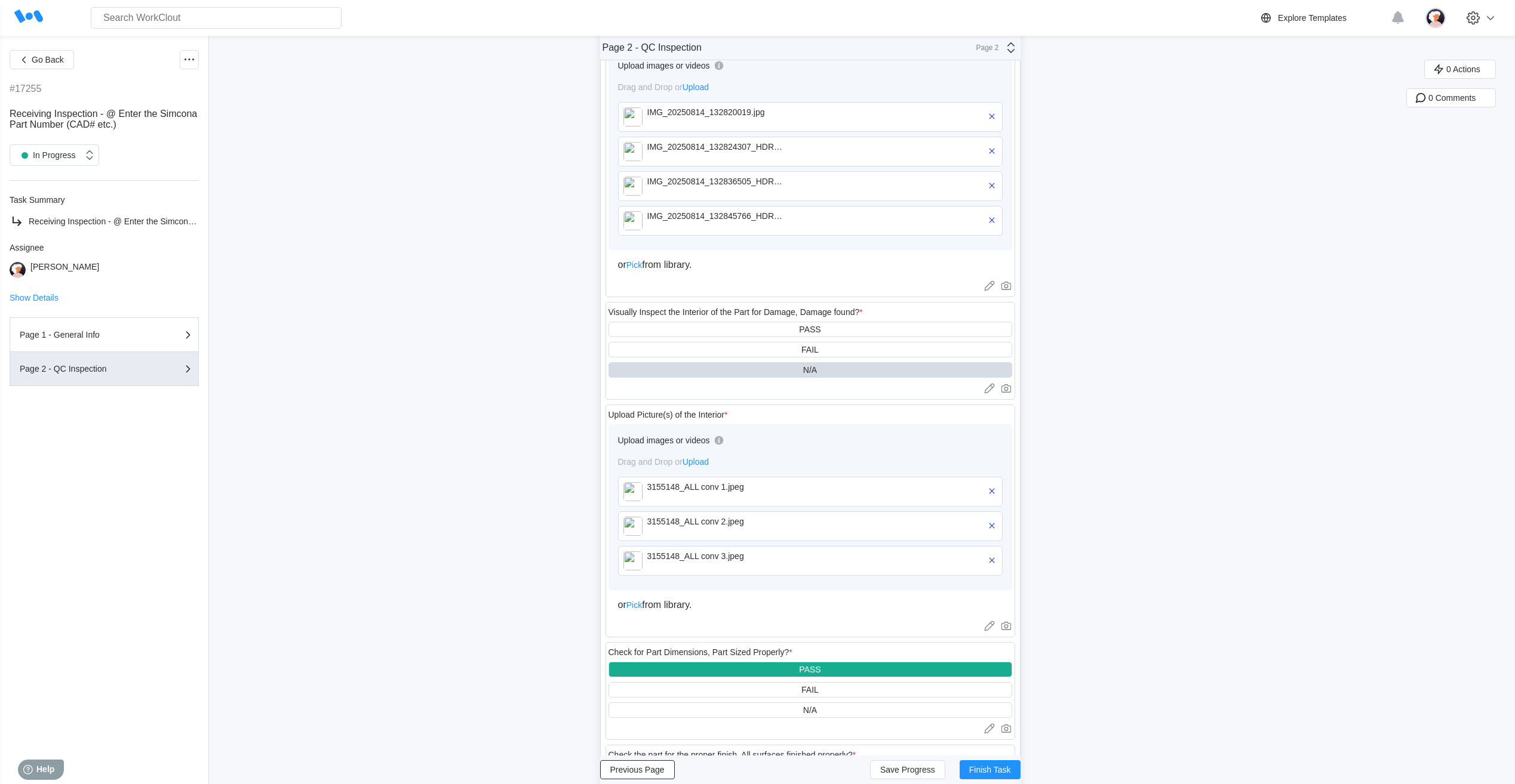
scroll to position [296, 0]
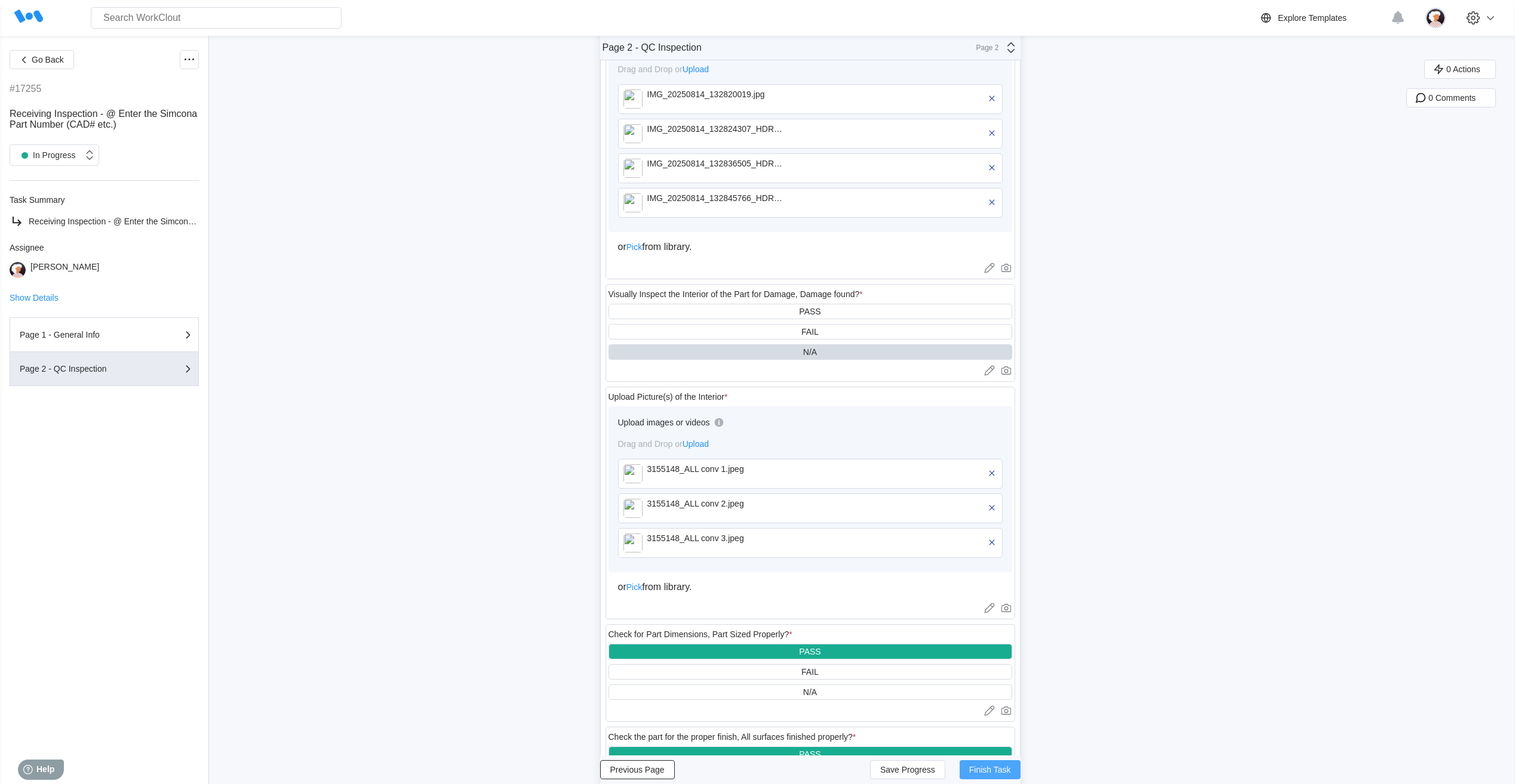
click at [982, 770] on span "Finish Task" at bounding box center [990, 770] width 42 height 8
